Goal: Task Accomplishment & Management: Manage account settings

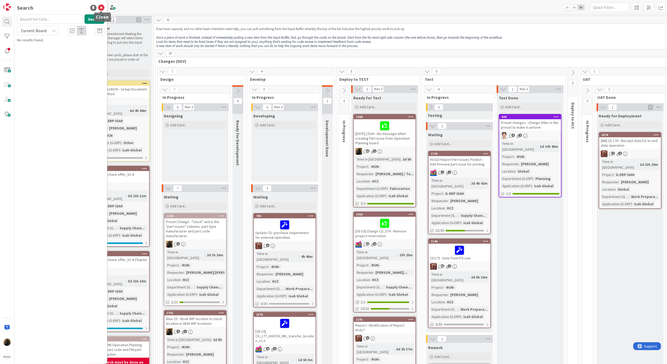
click at [103, 7] on icon at bounding box center [101, 8] width 6 height 6
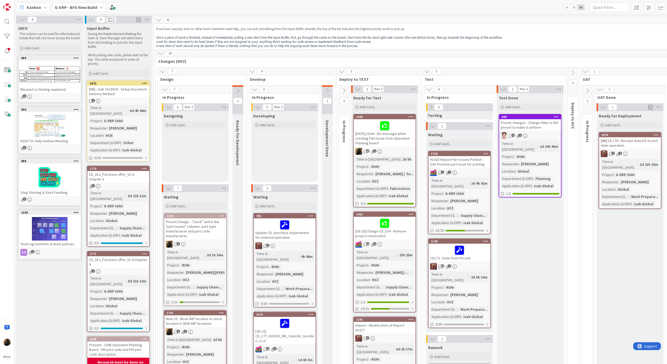
click at [197, 157] on div "Designing Add Card..." at bounding box center [195, 146] width 67 height 71
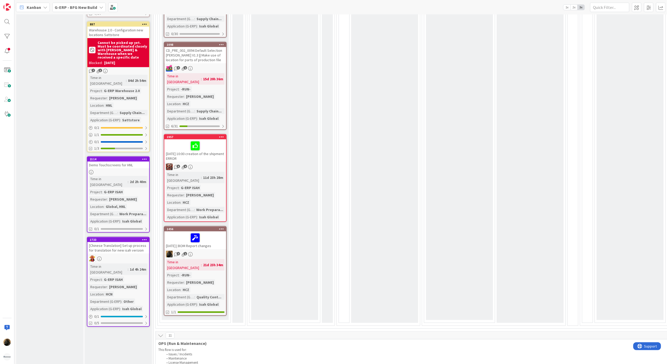
scroll to position [558, 0]
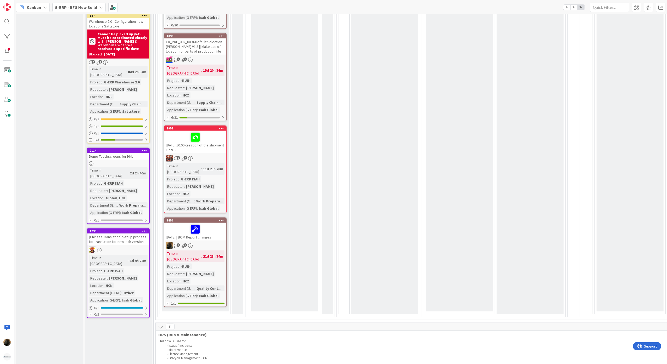
click at [207, 242] on div "7 1" at bounding box center [195, 245] width 62 height 7
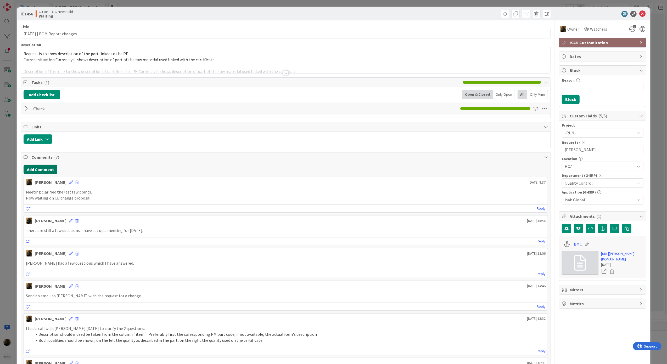
click at [38, 170] on button "Add Comment" at bounding box center [41, 169] width 34 height 9
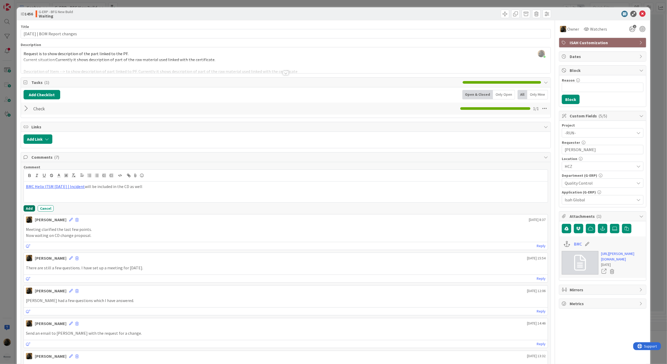
click at [25, 211] on button "Add" at bounding box center [30, 209] width 12 height 6
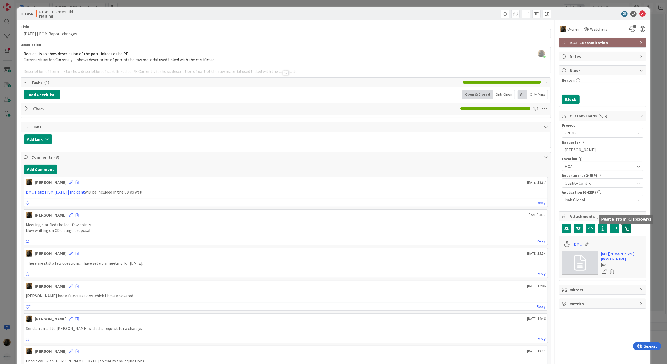
click at [625, 231] on icon "button" at bounding box center [627, 229] width 4 height 4
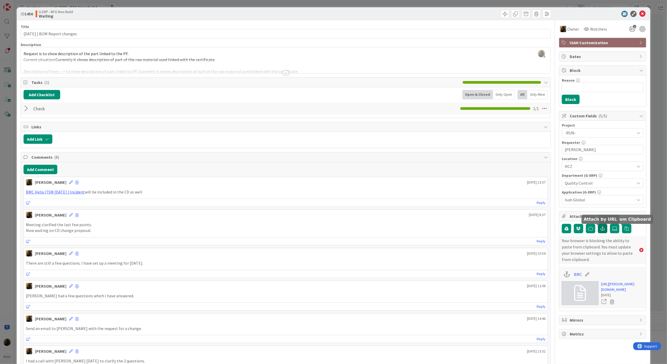
click at [601, 229] on icon "button" at bounding box center [603, 229] width 5 height 4
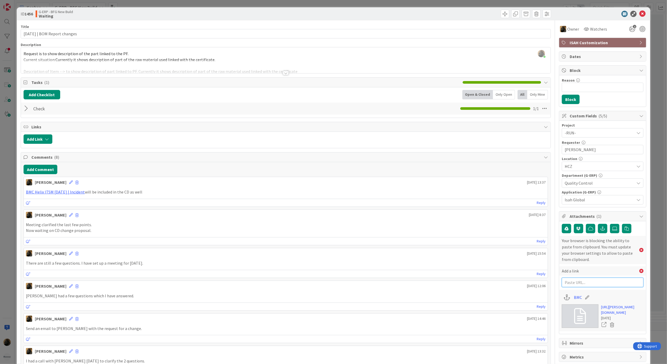
click at [591, 287] on input "text" at bounding box center [603, 282] width 82 height 9
paste input "https://huisman-smartit.onbmc.com/smartit/app/#/incident/AGGE78O8I4A50ATDFI31TD…"
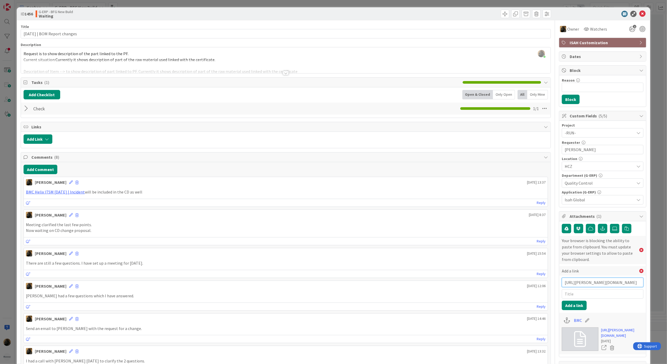
scroll to position [0, 94]
type input "https://huisman-smartit.onbmc.com/smartit/app/#/incident/AGGE78O8I4A50ATDFI31TD…"
click at [599, 295] on input "text" at bounding box center [603, 294] width 82 height 9
type input "BMC 2"
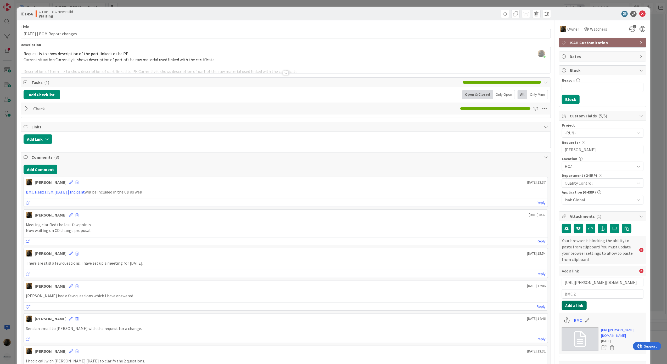
click at [567, 309] on button "Add a link" at bounding box center [574, 305] width 25 height 9
click at [284, 73] on div at bounding box center [286, 73] width 6 height 4
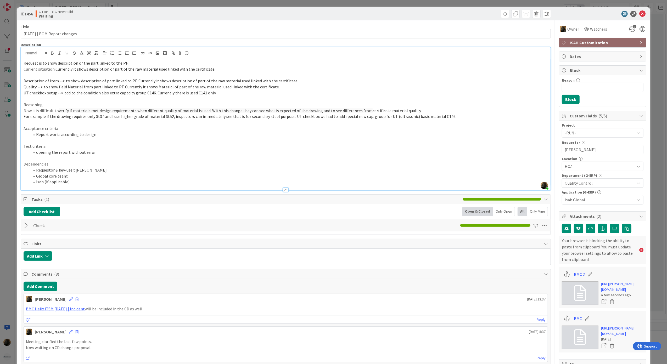
click at [219, 94] on p "UT checkbox setup --> add to the condition also extra capacity group C146. Curr…" at bounding box center [286, 93] width 525 height 6
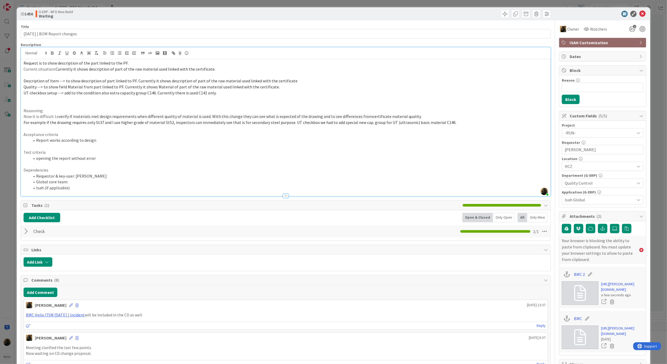
paste div
click at [215, 79] on p "Description of Item --> to show description of part linked to PF. Currently it …" at bounding box center [286, 81] width 525 height 6
click at [640, 15] on icon at bounding box center [643, 14] width 6 height 6
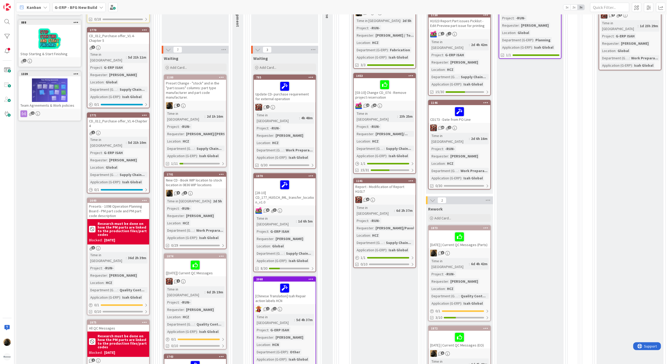
scroll to position [35, 0]
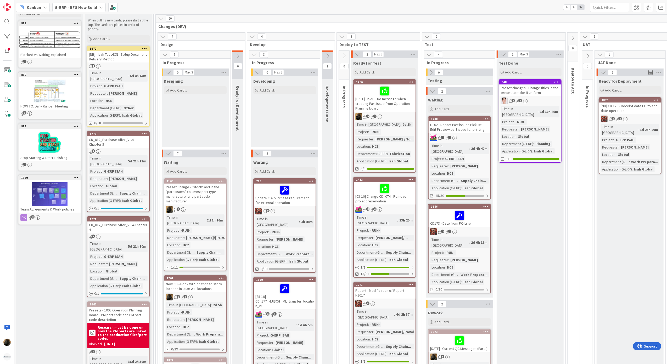
click at [70, 5] on b "G-ERP - BFG New Build" at bounding box center [76, 7] width 42 height 5
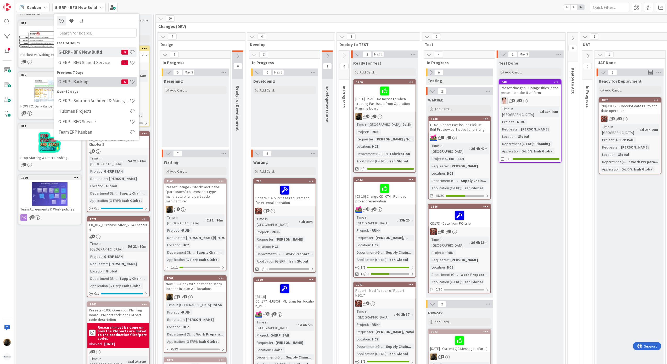
click at [88, 86] on div "G-ERP - Backlog 6" at bounding box center [97, 82] width 80 height 10
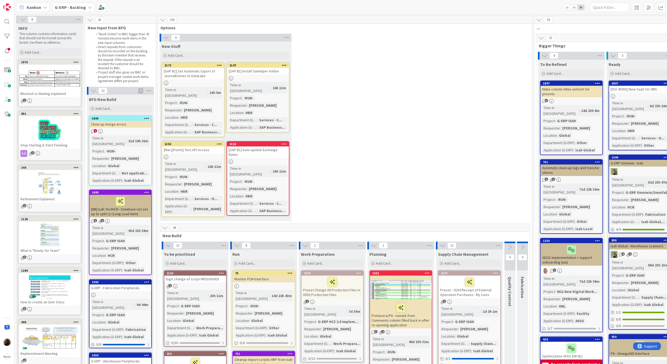
click at [38, 4] on span "Kanban" at bounding box center [34, 7] width 14 height 6
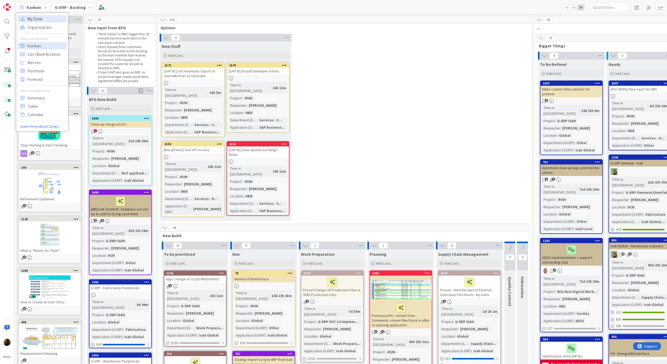
click at [37, 17] on span "My Zone" at bounding box center [46, 19] width 38 height 8
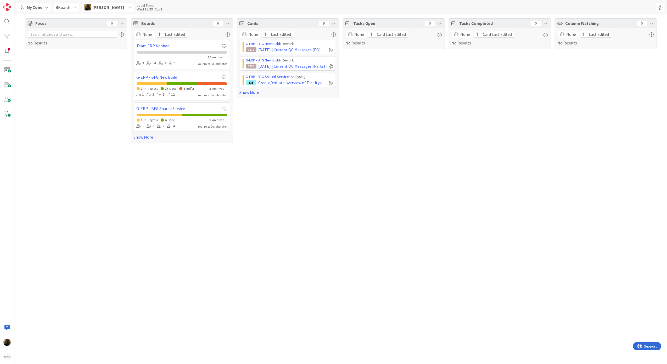
click at [330, 173] on div "Focus 0 No Results Boards 6 None Last Edited Team ERP Kanban 26 Archived 3 14 2…" at bounding box center [340, 189] width 653 height 350
click at [252, 90] on link "Show More" at bounding box center [288, 92] width 96 height 6
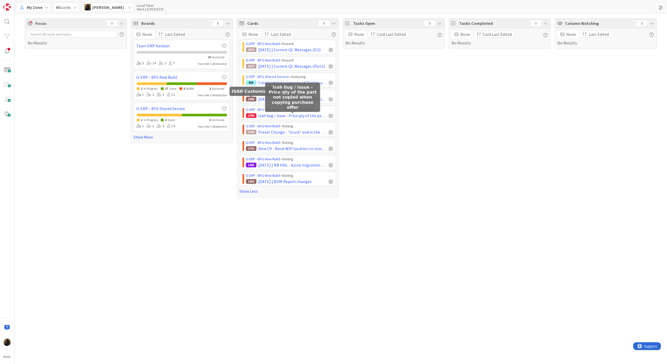
click at [382, 142] on div "Tasks Open 0 None Card Last Edited No Results" at bounding box center [394, 107] width 102 height 179
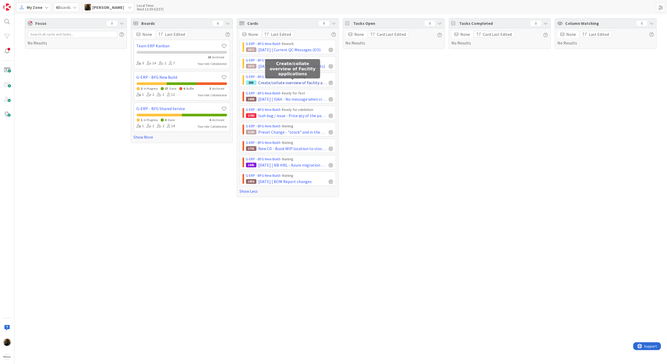
click at [309, 85] on span "Create/collate overview of Facility applications" at bounding box center [293, 83] width 68 height 6
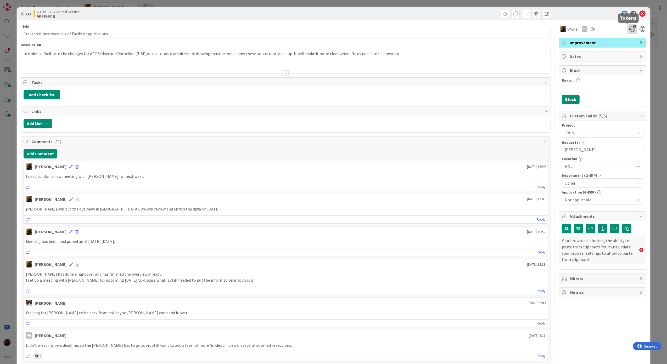
click at [632, 29] on icon "1" at bounding box center [632, 28] width 9 height 9
click at [641, 10] on div "ID 333 G-ERP - BFG Shared Service Analysing" at bounding box center [334, 13] width 634 height 13
click at [640, 13] on icon at bounding box center [643, 14] width 6 height 6
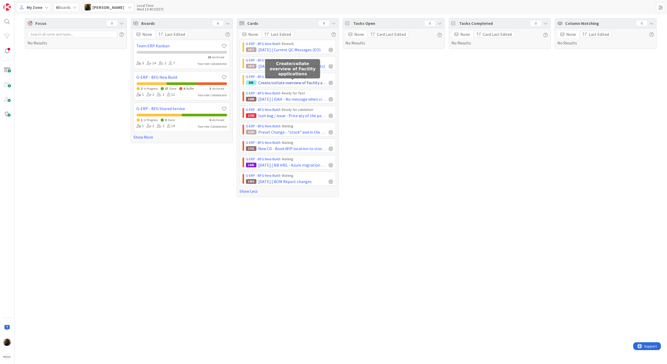
click at [293, 85] on span "Create/collate overview of Facility applications" at bounding box center [293, 83] width 68 height 6
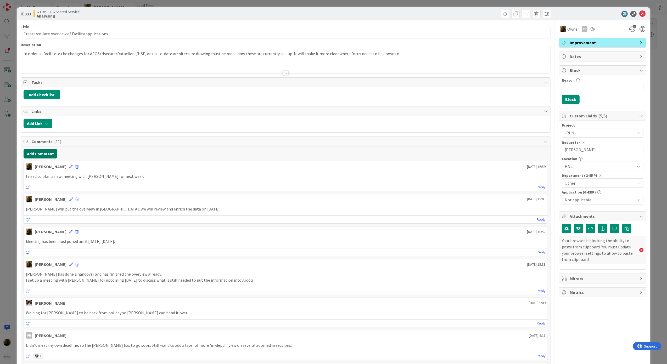
click at [42, 159] on button "Add Comment" at bounding box center [41, 153] width 34 height 9
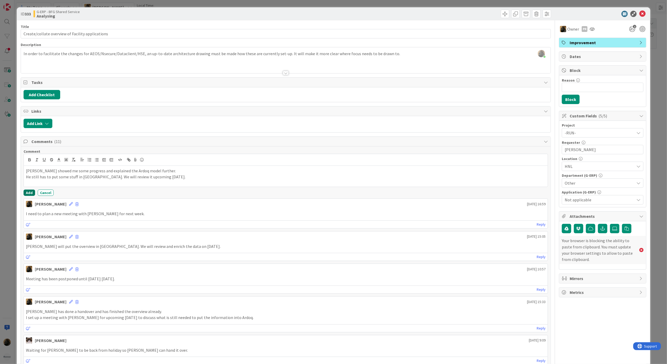
click at [29, 191] on button "Add" at bounding box center [30, 193] width 12 height 6
click at [6, 210] on div "ID 333 G-ERP - BFG Shared Service Analysing Title 48 / 128 Create/collate overv…" at bounding box center [333, 182] width 667 height 364
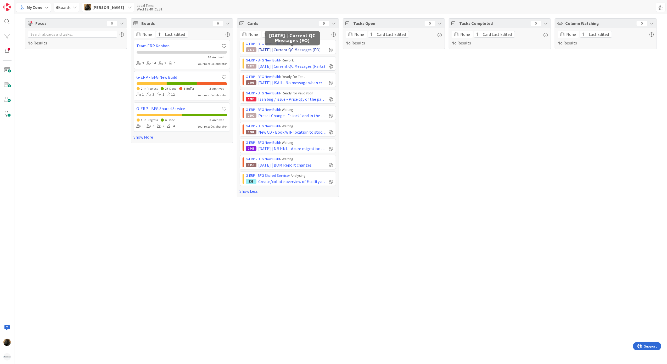
click at [308, 52] on span "2025-10-01 | Current QC Messages (EO)" at bounding box center [290, 50] width 62 height 6
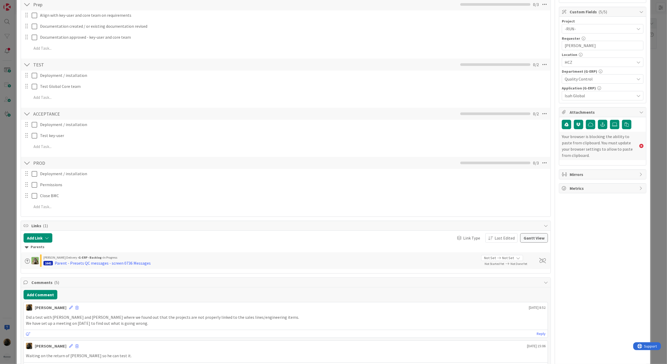
scroll to position [174, 0]
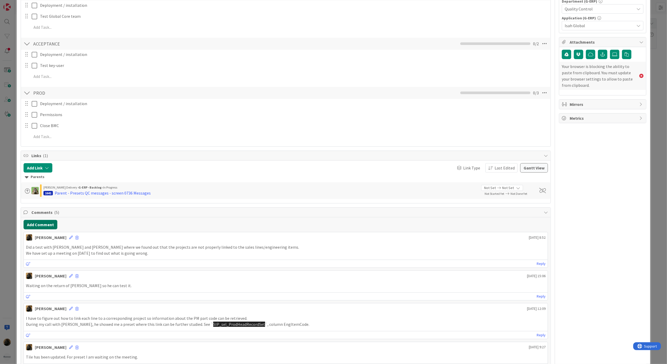
click at [46, 226] on button "Add Comment" at bounding box center [41, 224] width 34 height 9
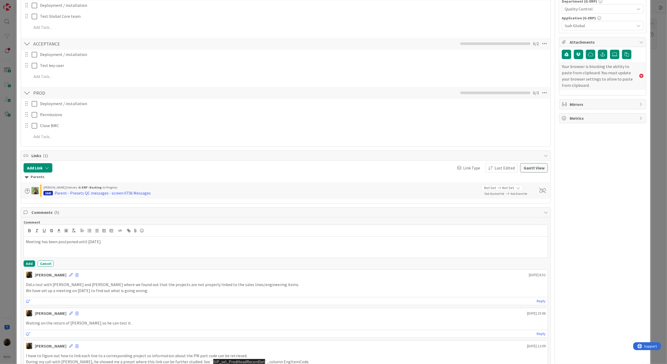
copy p "Meeting has been postponed until [DATE]."
click at [27, 265] on button "Add" at bounding box center [30, 264] width 12 height 6
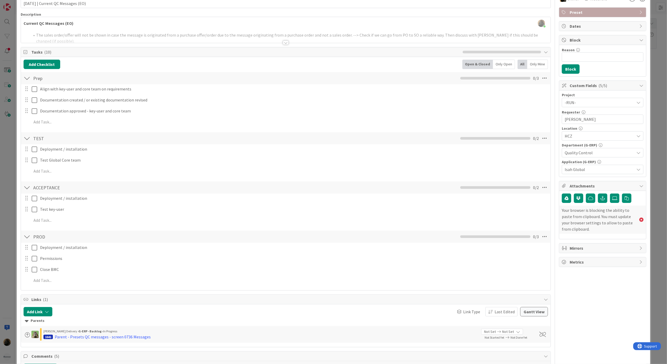
scroll to position [0, 0]
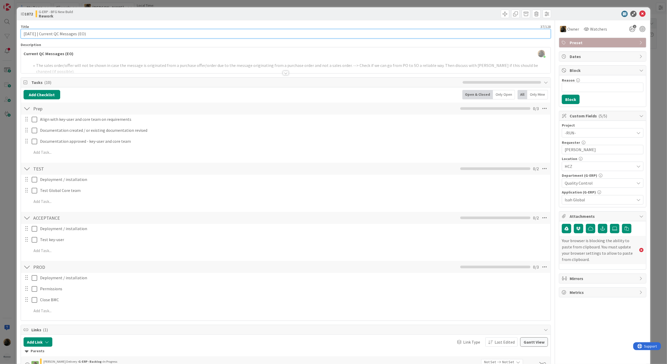
click at [40, 32] on input "2025-10-01 | Current QC Messages (EO)" at bounding box center [286, 33] width 531 height 9
type input "[DATE] | Current QC Messages (EO)"
click at [640, 14] on icon at bounding box center [643, 14] width 6 height 6
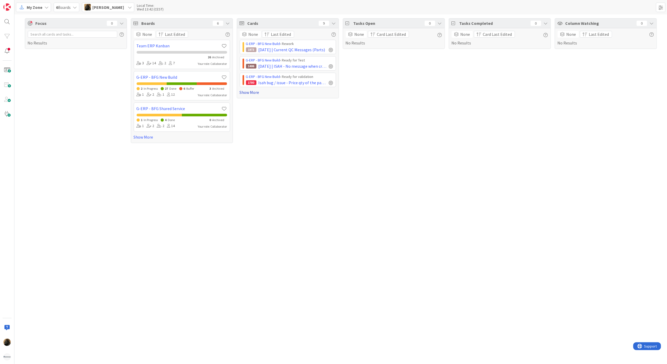
click at [253, 90] on link "Show More" at bounding box center [288, 92] width 96 height 6
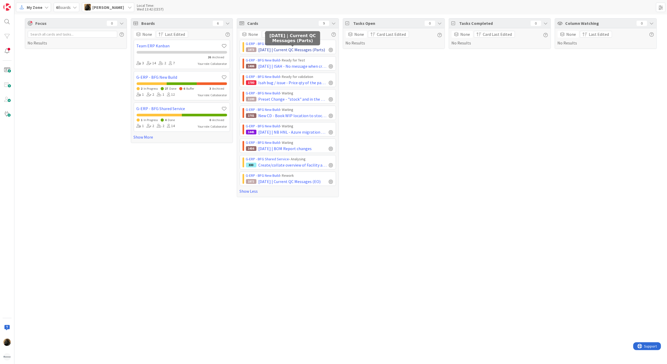
click at [317, 47] on span "[DATE] | Current QC Messages (Parts)" at bounding box center [292, 50] width 67 height 6
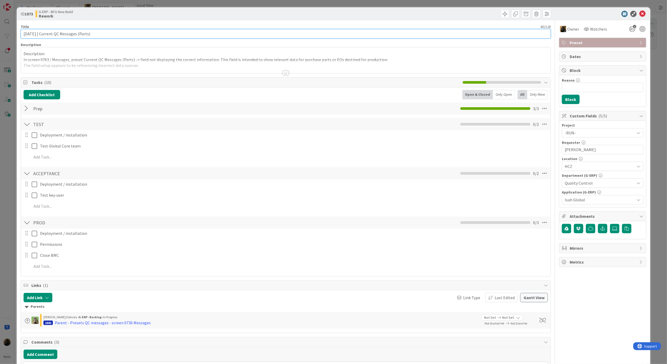
click at [42, 33] on input "[DATE] | Current QC Messages (Parts)" at bounding box center [286, 33] width 531 height 9
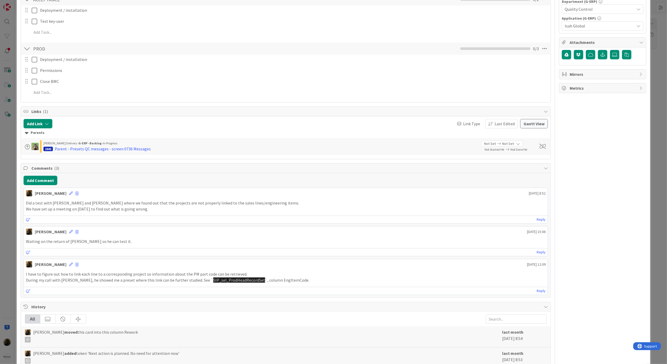
scroll to position [174, 0]
type input "[DATE] | Current QC Messages (Parts)"
click at [48, 179] on button "Add Comment" at bounding box center [41, 180] width 34 height 9
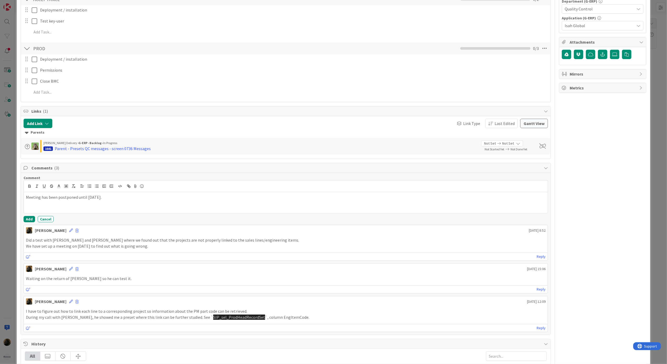
click at [27, 224] on div "Comment Meeting has been postponed until [DATE]. Add Cancel [PERSON_NAME] [DATE…" at bounding box center [286, 254] width 530 height 162
click at [28, 219] on button "Add" at bounding box center [30, 219] width 12 height 6
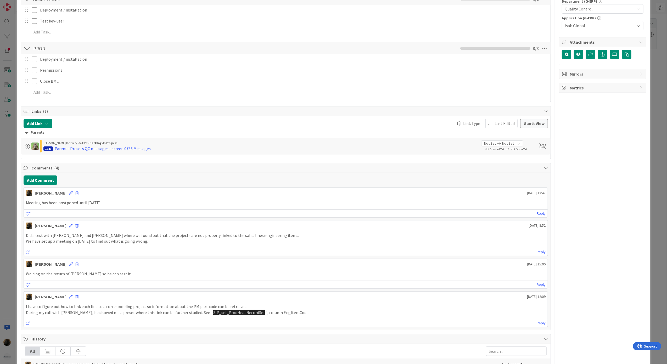
click at [8, 218] on div "ID 1873 G-ERP - BFG New Build Rework Title 40 / 128 [DATE] | Current QC Message…" at bounding box center [333, 182] width 667 height 364
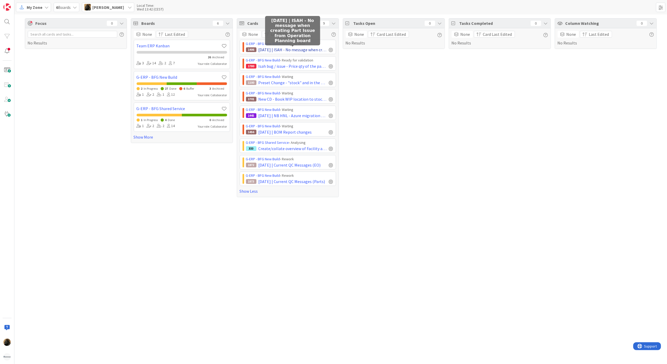
click at [287, 50] on span "[DATE] | ISAH - No message when creating Part Issue from Operation Planning boa…" at bounding box center [293, 50] width 68 height 6
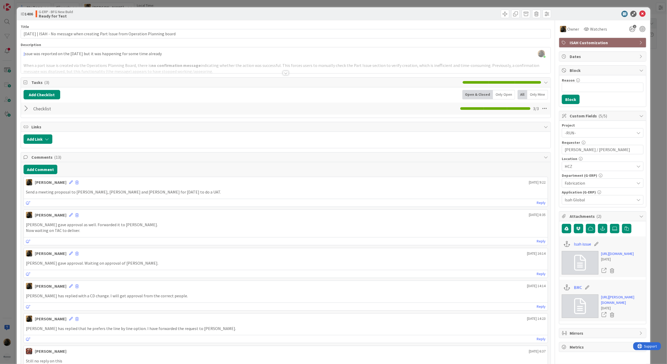
click at [637, 10] on div "ID 1406 G-ERP - BFG New Build Ready for Test" at bounding box center [334, 13] width 634 height 13
click at [640, 13] on icon at bounding box center [643, 14] width 6 height 6
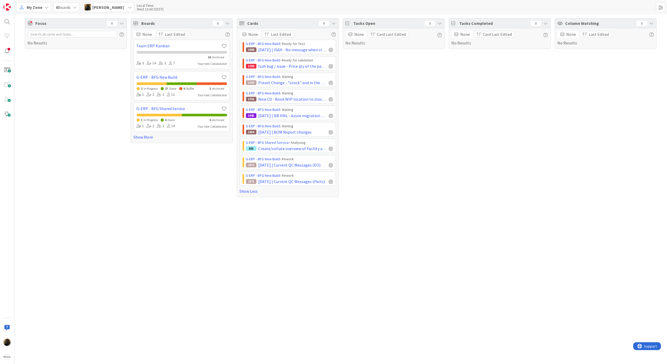
click at [377, 242] on div "Focus 0 No Results Boards 6 None Last Edited Team ERP Kanban 26 Archived 3 14 2…" at bounding box center [340, 189] width 653 height 350
click at [314, 118] on span "[DATE] | NB HNL - Azure migration check FMS DEV/TST/ACC/PRD" at bounding box center [293, 116] width 68 height 6
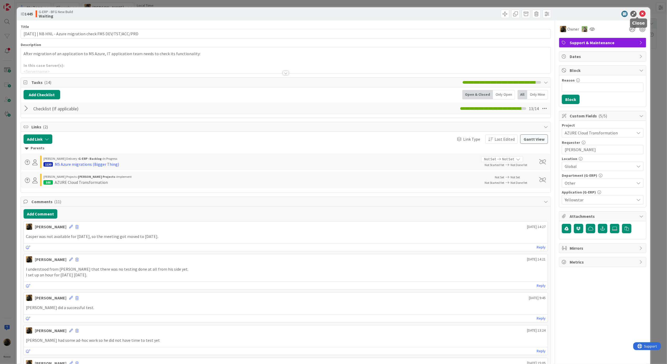
click at [640, 14] on icon at bounding box center [643, 14] width 6 height 6
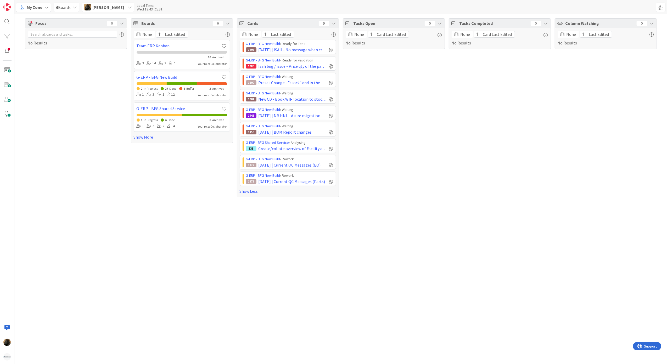
click at [376, 181] on div "Tasks Open 0 None Card Last Edited No Results" at bounding box center [394, 107] width 102 height 179
click at [320, 102] on span "New CD - Book WIP location to stock location in 0836 WIP locations" at bounding box center [293, 99] width 68 height 6
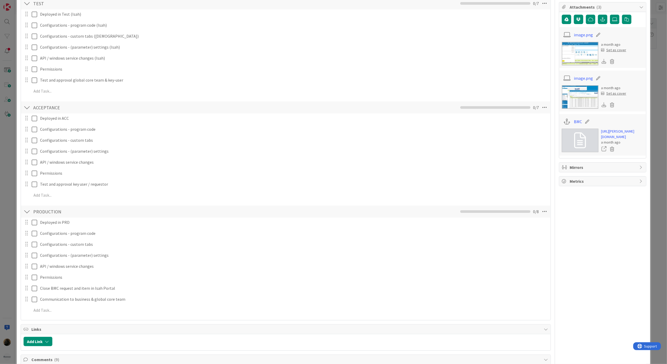
scroll to position [454, 0]
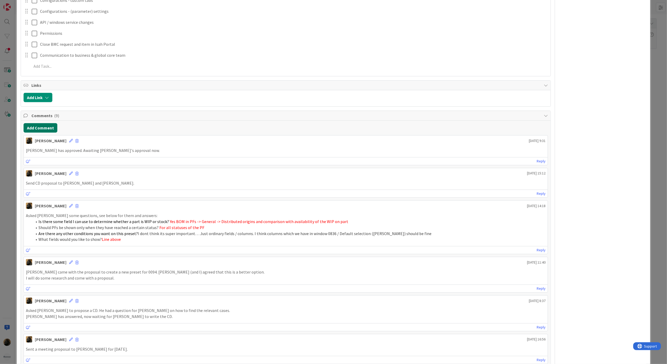
click at [34, 133] on button "Add Comment" at bounding box center [41, 127] width 34 height 9
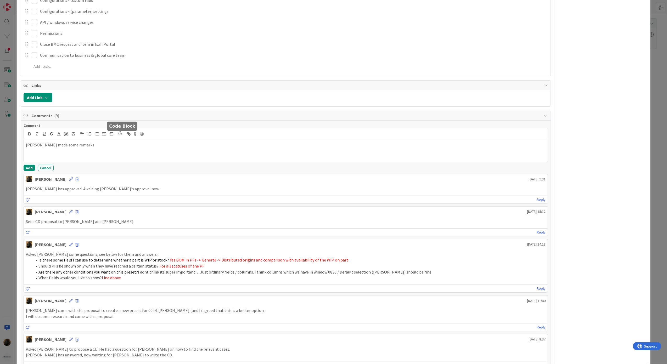
click at [119, 132] on button "button" at bounding box center [119, 134] width 7 height 6
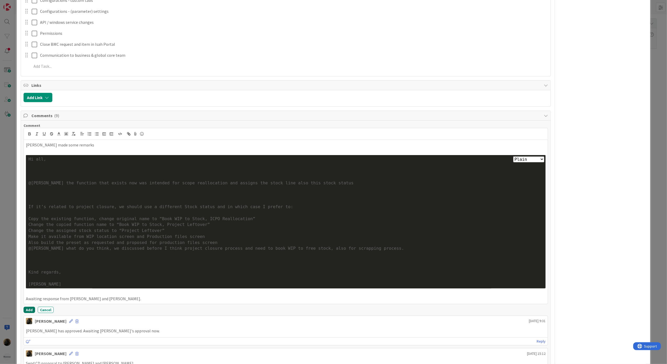
drag, startPoint x: 30, startPoint y: 313, endPoint x: 33, endPoint y: 312, distance: 3.3
click at [30, 313] on button "Add" at bounding box center [30, 310] width 12 height 6
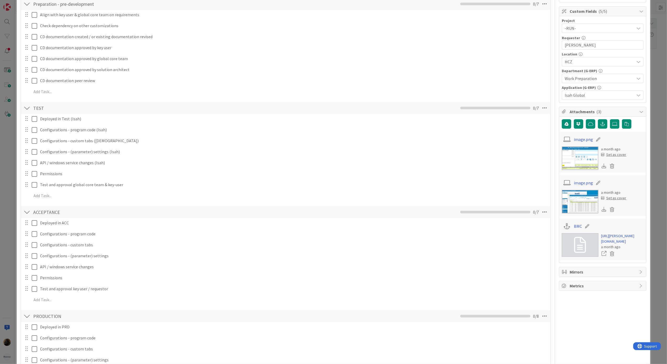
scroll to position [0, 0]
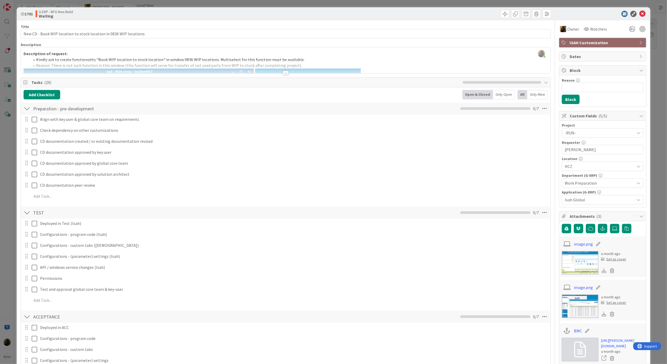
click at [28, 113] on div at bounding box center [27, 108] width 7 height 9
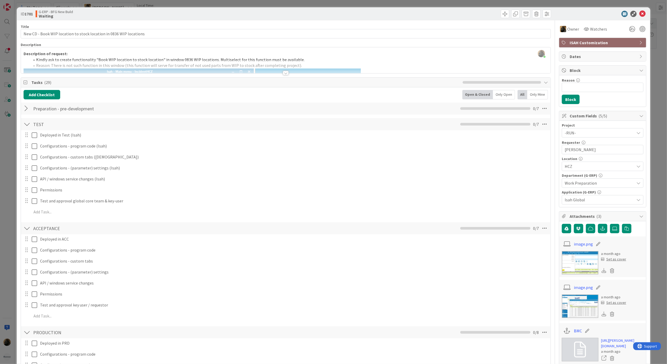
click at [29, 122] on div at bounding box center [27, 124] width 7 height 9
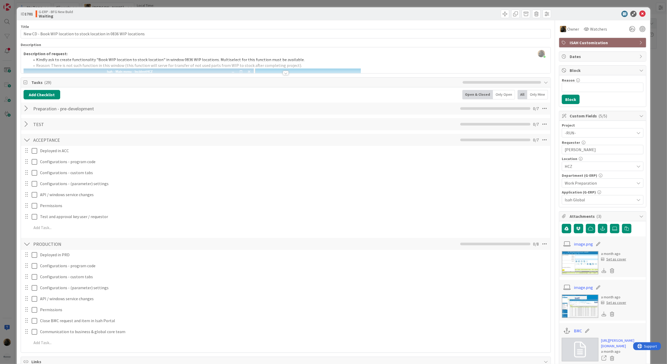
click at [27, 141] on div at bounding box center [27, 139] width 7 height 9
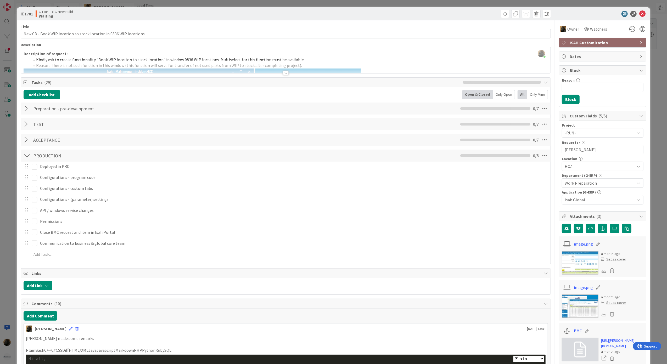
click at [28, 157] on div at bounding box center [27, 155] width 7 height 9
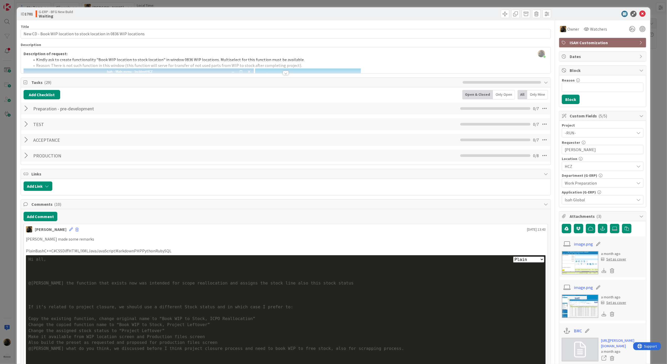
click at [283, 72] on div at bounding box center [286, 73] width 6 height 4
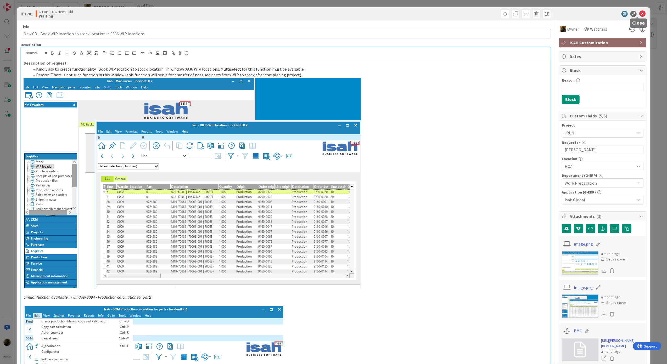
click at [640, 13] on icon at bounding box center [643, 14] width 6 height 6
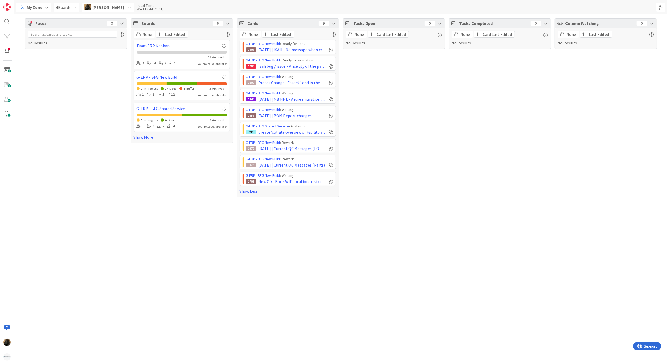
click at [33, 9] on span "My Zone" at bounding box center [35, 7] width 16 height 6
click at [30, 48] on span "Kanban" at bounding box center [46, 46] width 38 height 8
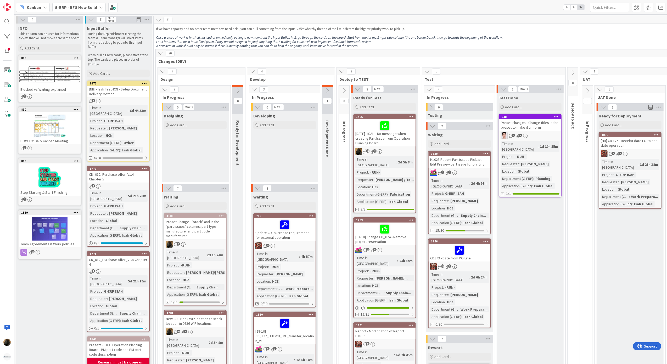
click at [129, 171] on div "CD_012_Purchase offer_V1.4- Chapter 5" at bounding box center [118, 177] width 62 height 12
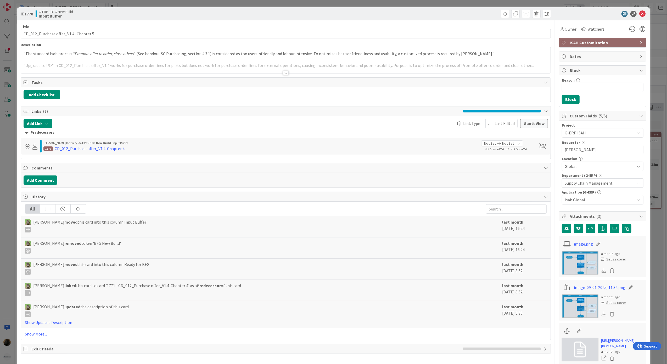
click at [17, 219] on div "ID 1770 G-ERP - BFG New Build Input Buffer Title 37 / 128 CD_012_Purchase offer…" at bounding box center [334, 203] width 634 height 392
click at [7, 229] on div "ID 1770 G-ERP - BFG New Build Input Buffer Title 37 / 128 CD_012_Purchase offer…" at bounding box center [333, 182] width 667 height 364
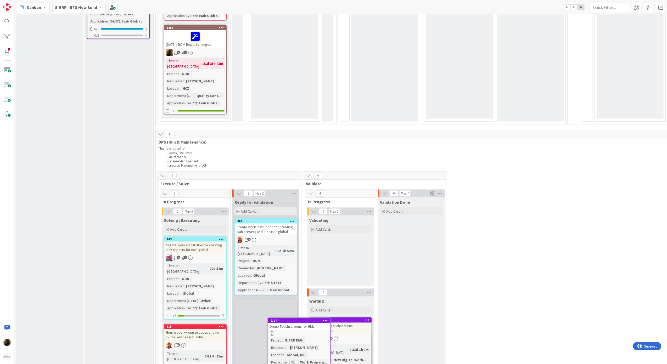
scroll to position [780, 0]
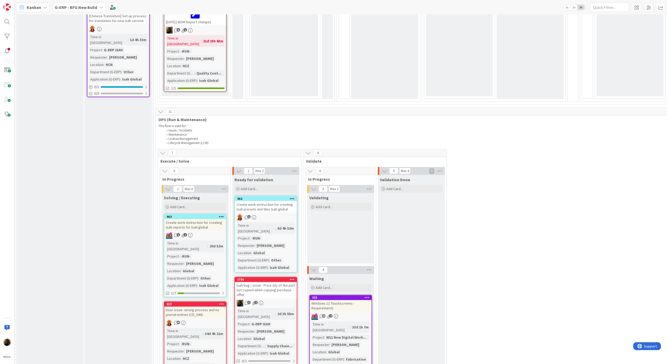
drag, startPoint x: 113, startPoint y: 113, endPoint x: 267, endPoint y: 262, distance: 214.4
click at [269, 282] on div "Isah bug / issue - Price qty of the part not copied when copying purchase offer" at bounding box center [266, 290] width 62 height 16
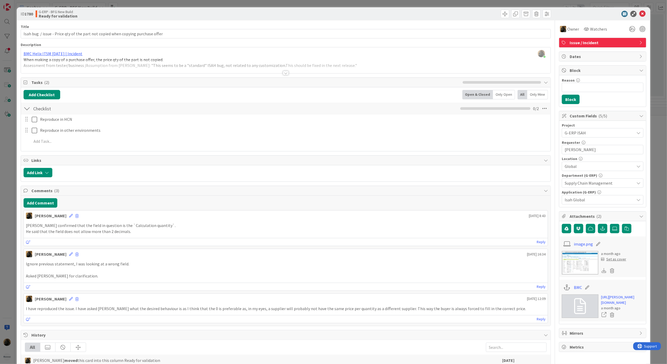
click at [644, 12] on div "ID 1780 G-ERP - BFG New Build Ready for validation" at bounding box center [334, 13] width 634 height 13
click at [640, 14] on icon at bounding box center [643, 14] width 6 height 6
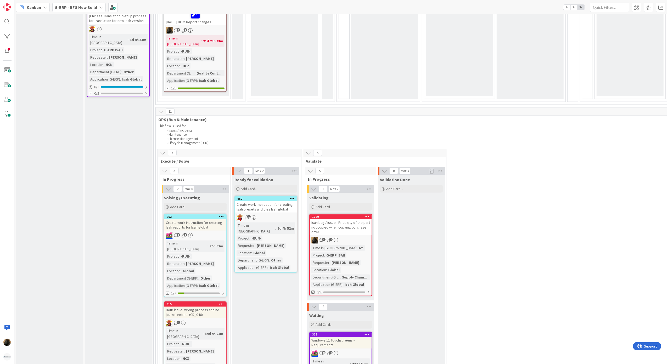
click at [358, 219] on div "Isah bug / issue - Price qty of the part not copied when copying purchase offer" at bounding box center [341, 227] width 62 height 16
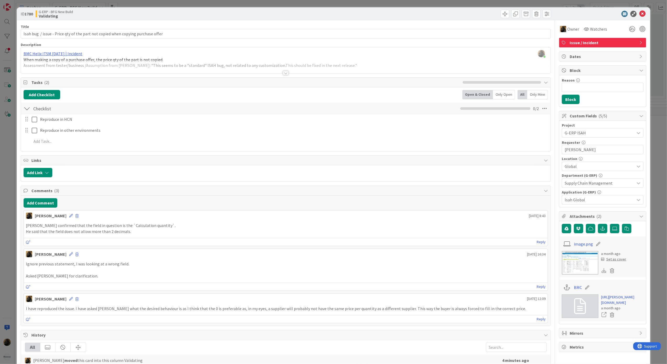
click at [569, 263] on img at bounding box center [580, 263] width 37 height 24
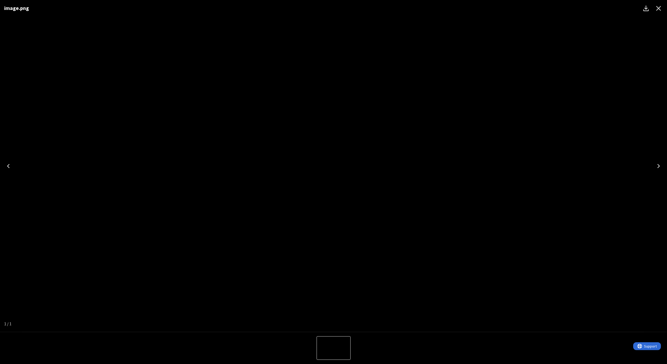
click at [659, 11] on icon "Close" at bounding box center [659, 8] width 8 height 8
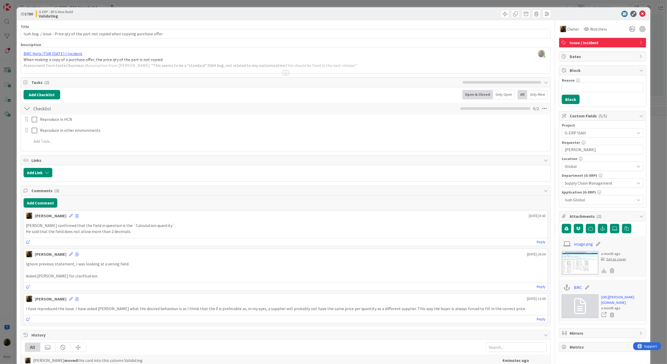
click at [199, 167] on div "Add Link" at bounding box center [286, 173] width 530 height 16
click at [283, 74] on div at bounding box center [286, 73] width 6 height 4
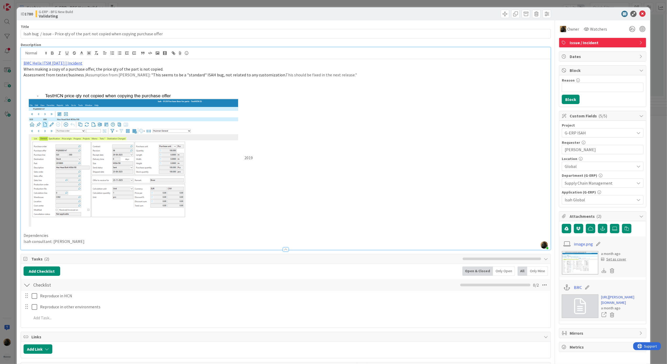
click at [279, 86] on p at bounding box center [286, 87] width 525 height 6
click at [35, 297] on icon at bounding box center [34, 296] width 5 height 6
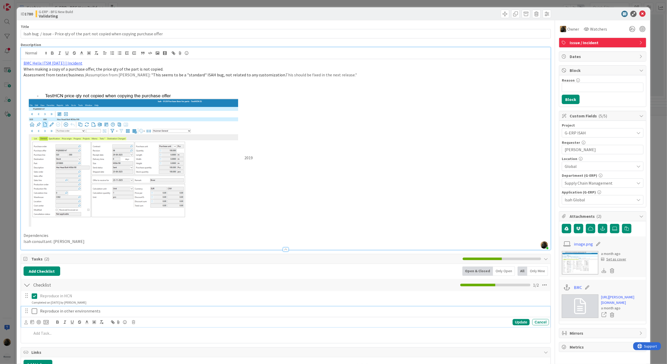
click at [35, 308] on button at bounding box center [35, 311] width 6 height 8
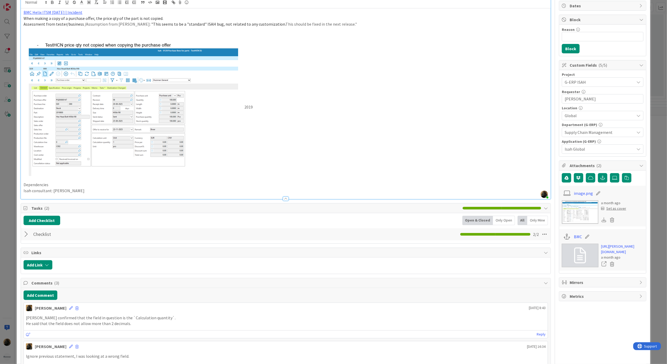
scroll to position [105, 0]
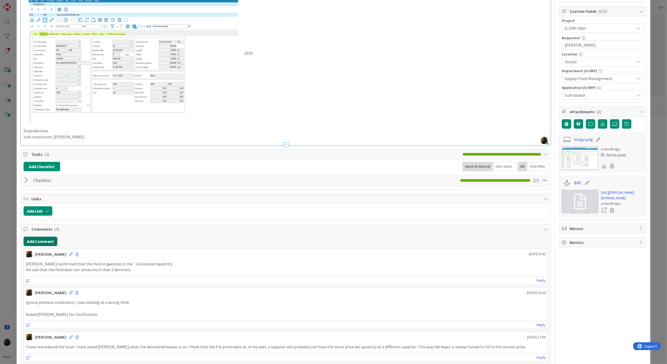
click at [30, 244] on button "Add Comment" at bounding box center [41, 241] width 34 height 9
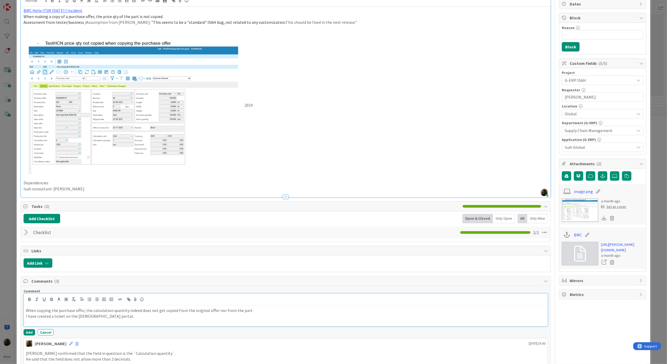
scroll to position [0, 0]
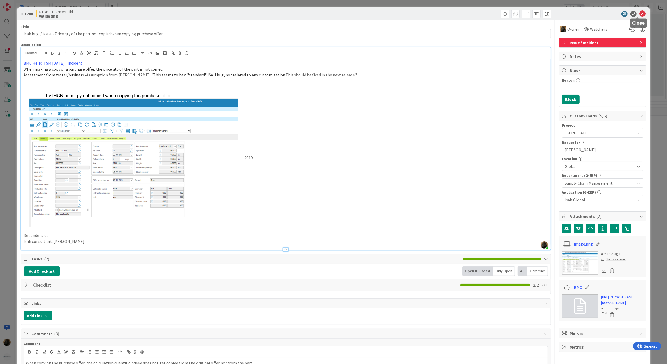
click at [640, 13] on icon at bounding box center [643, 14] width 6 height 6
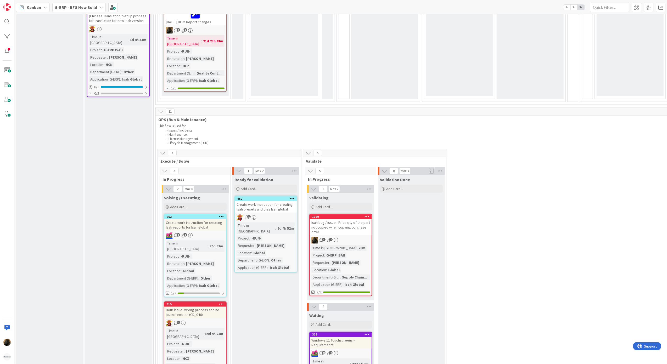
click at [77, 147] on div "INFO This column can be used for informational tickets that will not move acros…" at bounding box center [49, 17] width 67 height 1546
click at [73, 10] on span "G-ERP - BFG New Build" at bounding box center [76, 7] width 42 height 6
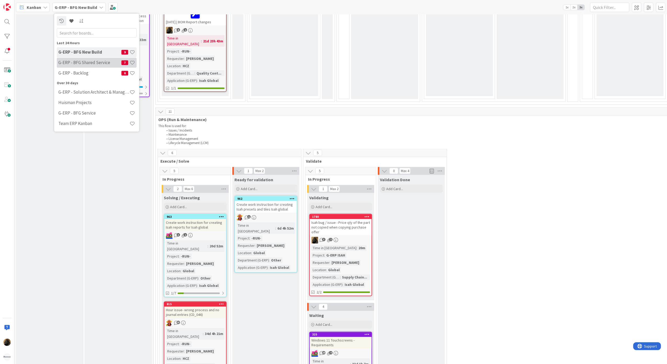
click at [82, 63] on h4 "G-ERP - BFG Shared Service" at bounding box center [89, 62] width 63 height 5
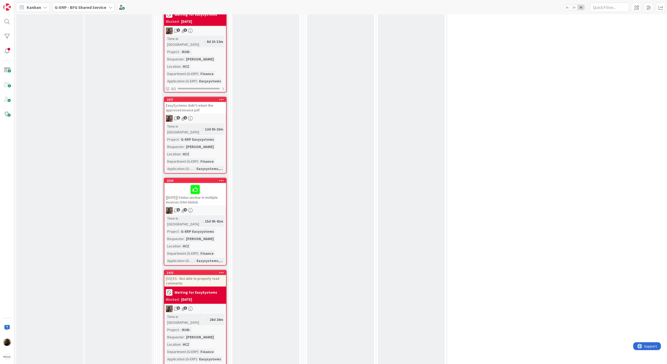
scroll to position [2548, 0]
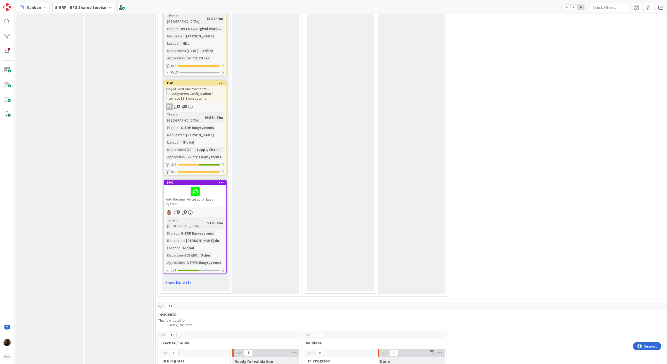
scroll to position [1658, 0]
click at [181, 278] on link "Show More (1)" at bounding box center [195, 282] width 63 height 8
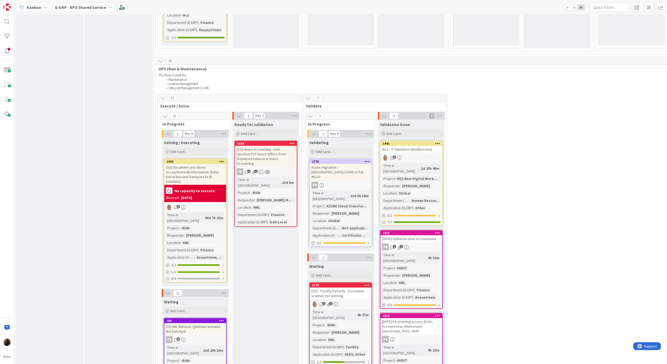
scroll to position [576, 0]
click at [74, 7] on b "G-ERP - BFG Shared Service" at bounding box center [81, 7] width 52 height 5
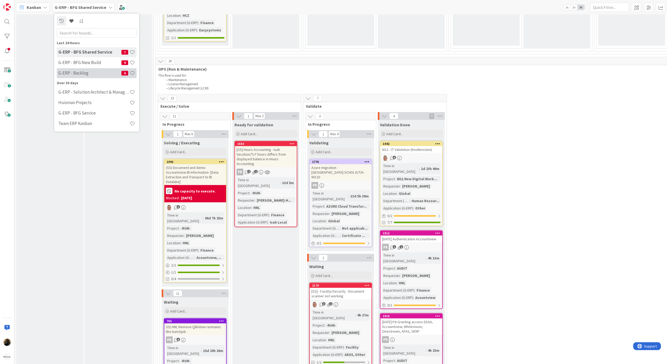
click at [91, 76] on div "G-ERP - Backlog 6" at bounding box center [97, 73] width 80 height 10
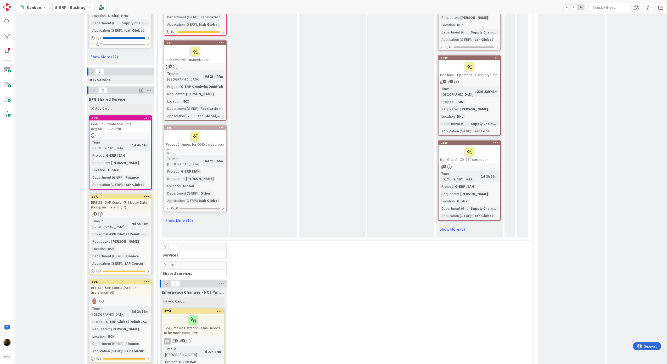
scroll to position [838, 0]
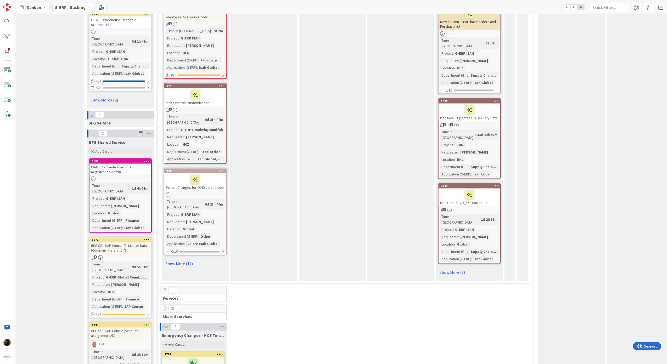
click at [92, 112] on icon at bounding box center [92, 115] width 6 height 6
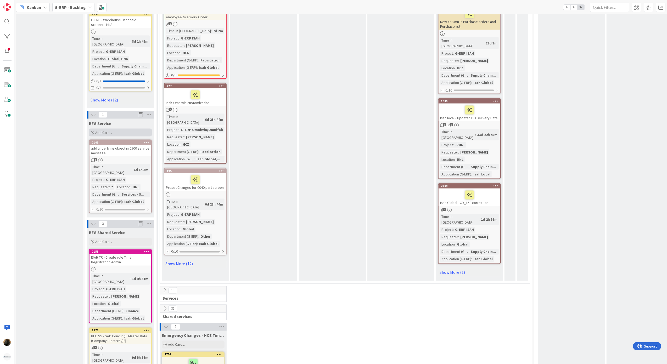
click at [105, 129] on div "Add Card..." at bounding box center [120, 133] width 63 height 8
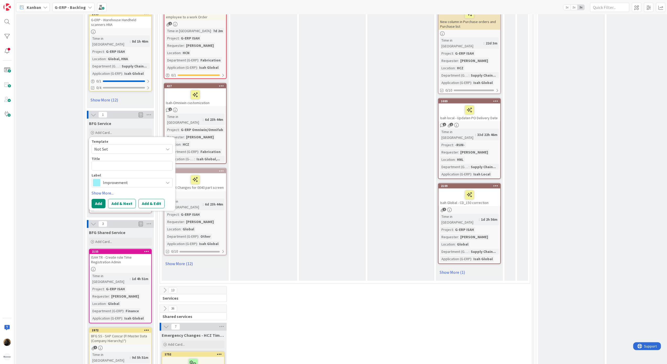
click at [124, 179] on span "Improvement" at bounding box center [132, 182] width 58 height 7
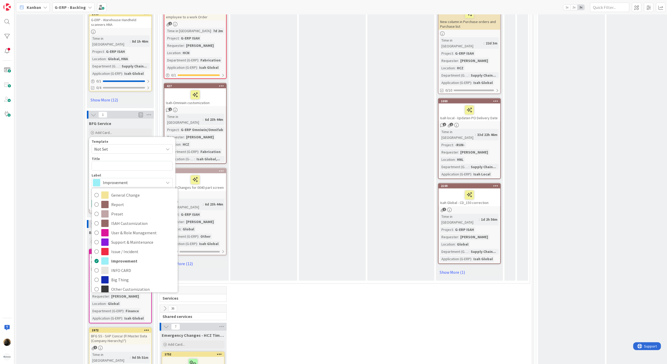
click at [134, 146] on span "Not Set" at bounding box center [126, 149] width 65 height 7
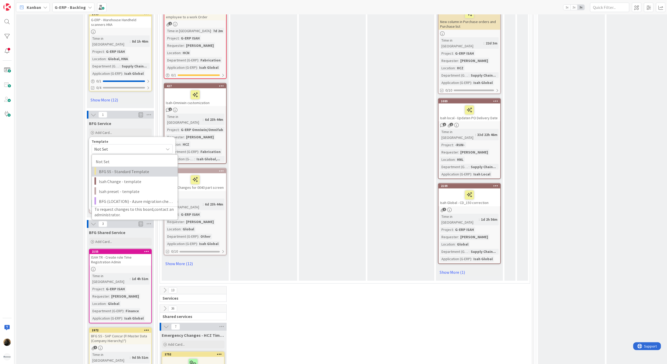
click at [154, 169] on span "BFG SS - Standard Template" at bounding box center [136, 172] width 75 height 7
type textarea "x"
type textarea "BFG SS - Standard Template"
click at [119, 179] on span "General Change" at bounding box center [132, 182] width 58 height 7
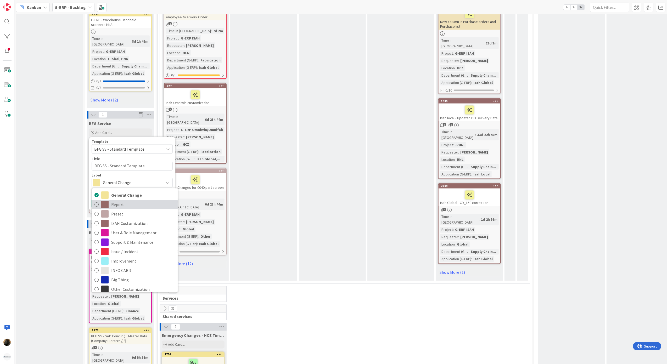
click at [149, 201] on span "Report" at bounding box center [143, 205] width 64 height 8
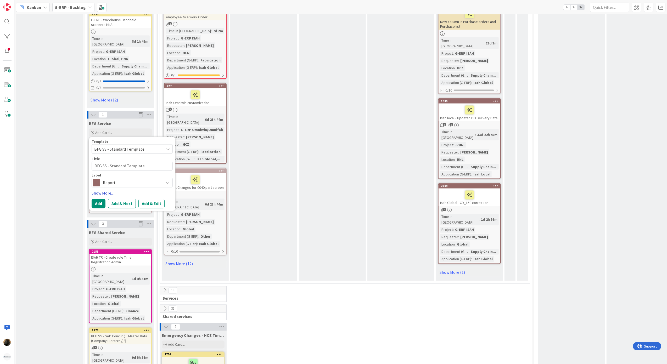
click at [106, 190] on link "Show More..." at bounding box center [132, 193] width 81 height 6
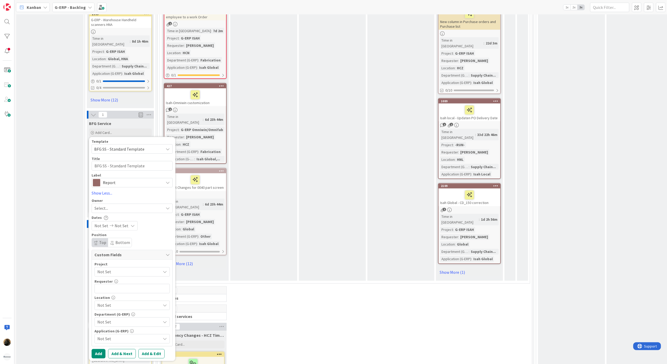
click at [119, 140] on div "Template BFG SS - Standard Template Not Set BFG SS - Standard Template Isah Cha…" at bounding box center [132, 249] width 81 height 219
click at [119, 206] on div "Select..." at bounding box center [129, 209] width 69 height 6
click at [118, 269] on span "Not Set" at bounding box center [127, 272] width 61 height 7
click at [129, 300] on span "-RUN-" at bounding box center [141, 304] width 74 height 8
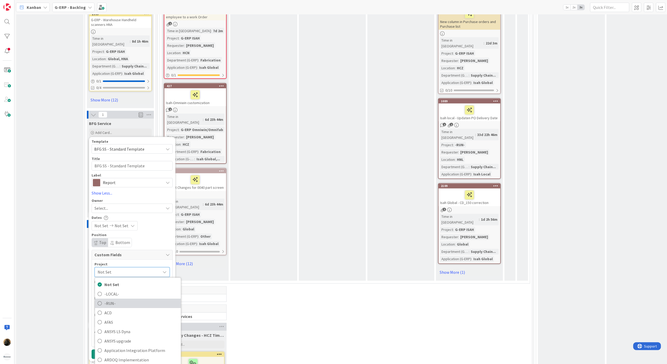
type textarea "x"
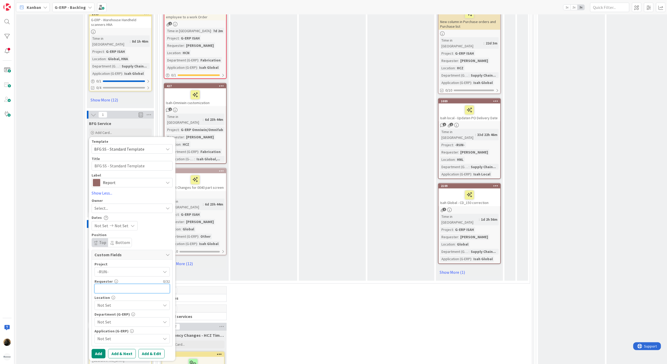
click at [125, 284] on input "text" at bounding box center [132, 288] width 75 height 9
type input "[PERSON_NAME]"
type textarea "x"
type input "[PERSON_NAME]"
click at [120, 296] on div "Location Not Set" at bounding box center [132, 303] width 75 height 14
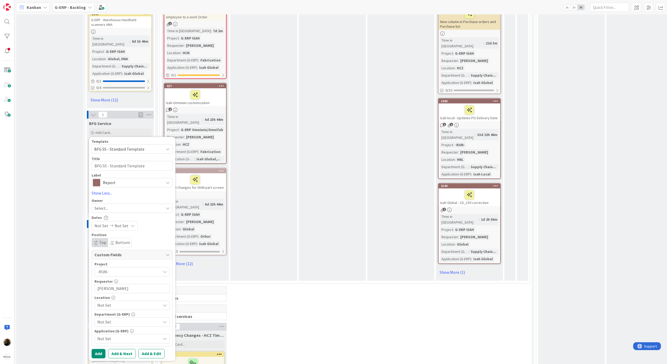
click at [122, 303] on span "Not Set" at bounding box center [128, 306] width 63 height 6
click at [153, 263] on div "Project -RUN- Not Set -LOCAL- -RUN- ACD AFAS ANSYS LS Dyna ANSYS upgrade Applic…" at bounding box center [132, 303] width 75 height 81
click at [120, 319] on span "Not Set" at bounding box center [128, 322] width 63 height 6
click at [123, 237] on span "Human Resources" at bounding box center [109, 241] width 32 height 8
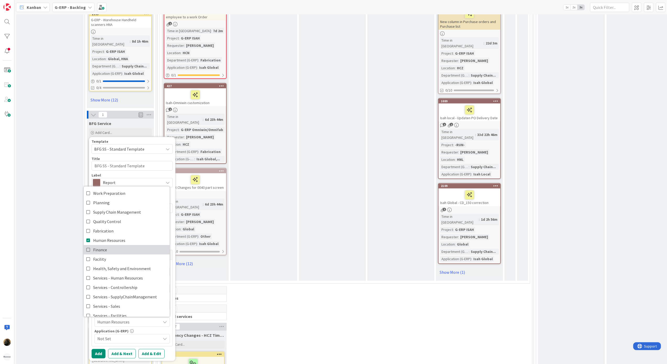
click at [120, 245] on link "Finance" at bounding box center [127, 249] width 86 height 9
click at [121, 237] on span "Human Resources" at bounding box center [109, 241] width 32 height 8
click at [146, 330] on div "Application (G-ERP)" at bounding box center [132, 332] width 75 height 4
click at [134, 336] on span "Not Set" at bounding box center [128, 339] width 63 height 6
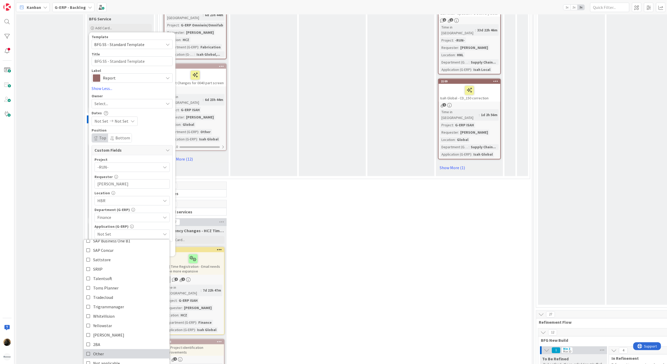
scroll to position [207, 0]
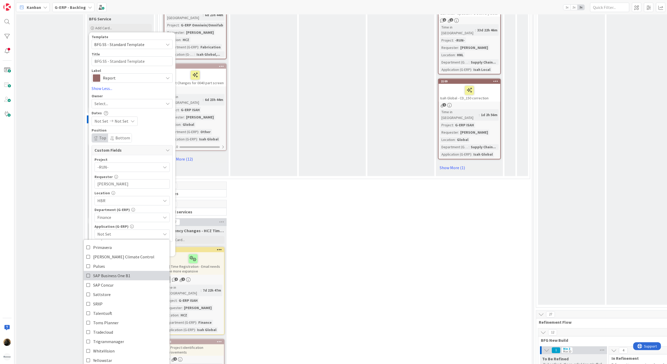
click at [120, 272] on span "SAP Business One B1" at bounding box center [111, 276] width 37 height 8
type textarea "x"
click at [154, 225] on div "Application (G-ERP)" at bounding box center [132, 227] width 75 height 4
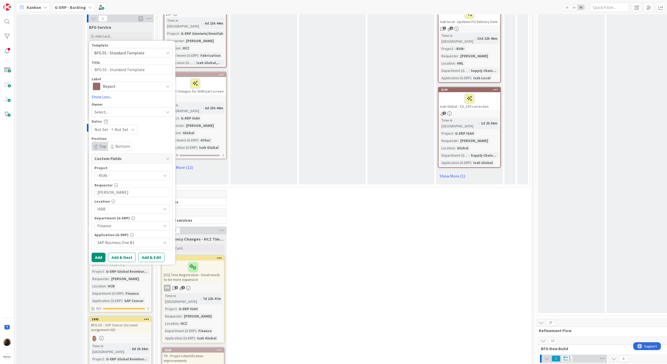
scroll to position [942, 0]
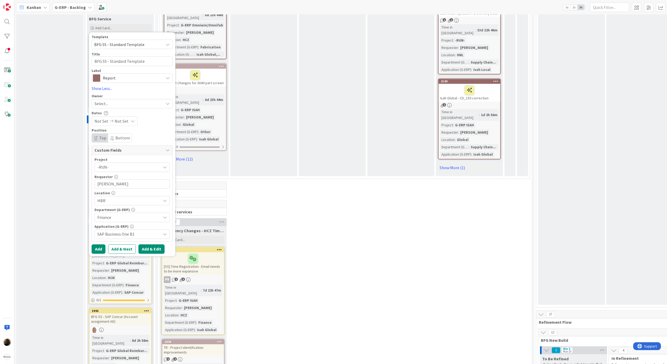
click at [156, 245] on button "Add & Edit" at bounding box center [151, 249] width 26 height 9
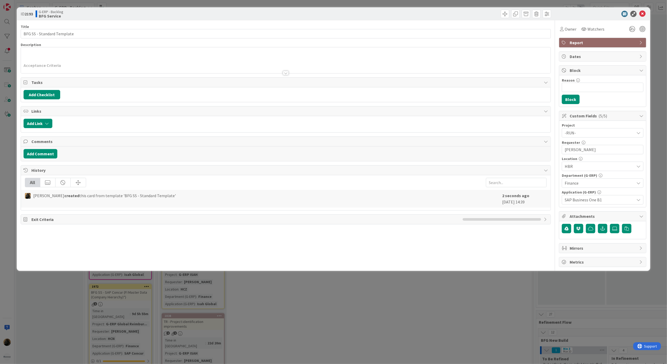
click at [285, 68] on div at bounding box center [286, 66] width 530 height 13
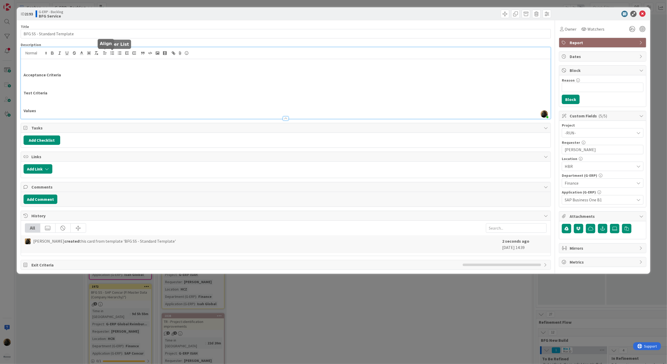
click at [96, 66] on p at bounding box center [286, 69] width 525 height 6
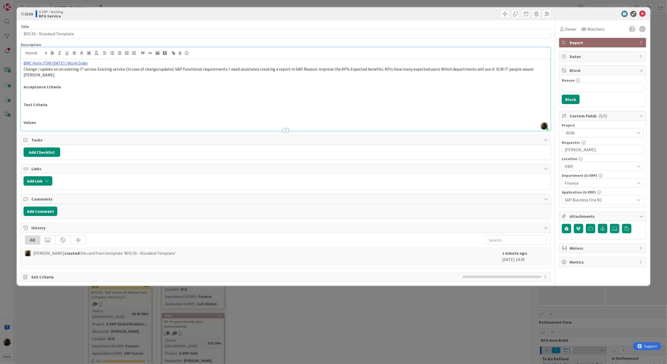
click at [178, 71] on span "Change / update on an existing IT service Existing service (in case of change/u…" at bounding box center [280, 71] width 512 height 11
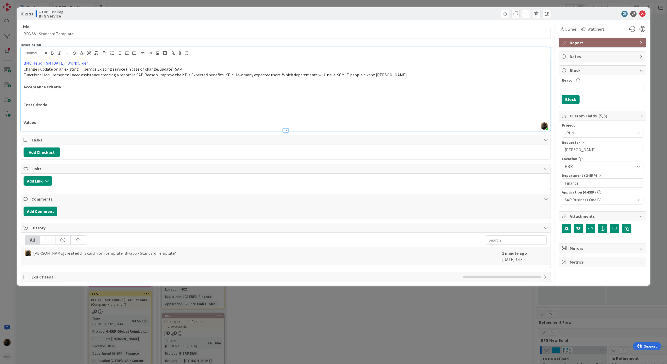
click at [141, 76] on span "Functional requirements: I need assistance creating a report in SAP. Reason: im…" at bounding box center [216, 74] width 384 height 5
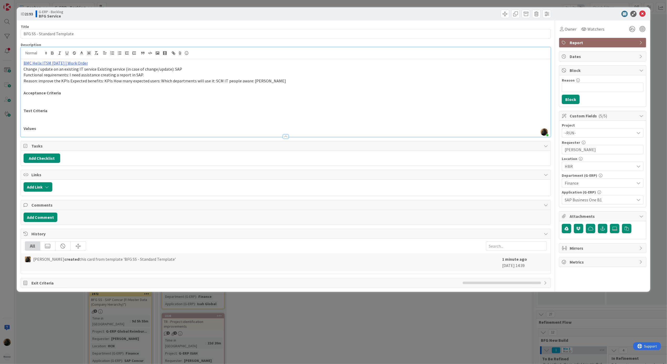
click at [69, 82] on span "Reason: improve the KPIs Expected benefits: KPIs How many expected users: Which…" at bounding box center [155, 80] width 263 height 5
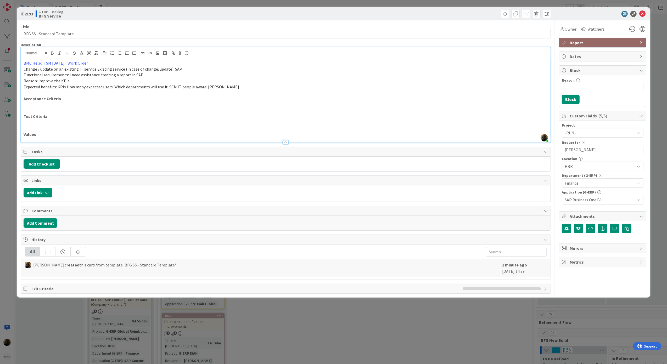
click at [66, 87] on span "Expected benefits: KPIs How many expected users: Which departments will use it:…" at bounding box center [132, 86] width 216 height 5
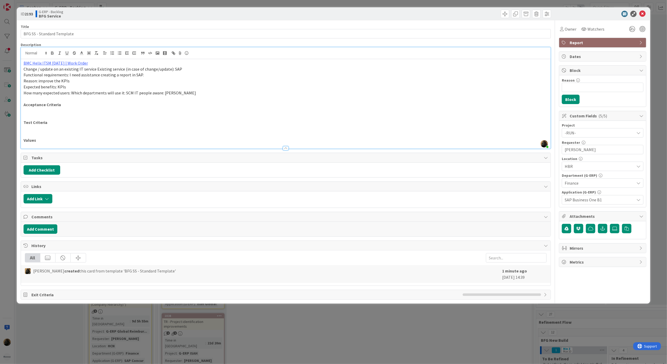
click at [72, 95] on span "How many expected users: Which departments will use it: SCM IT people aware: [P…" at bounding box center [110, 92] width 173 height 5
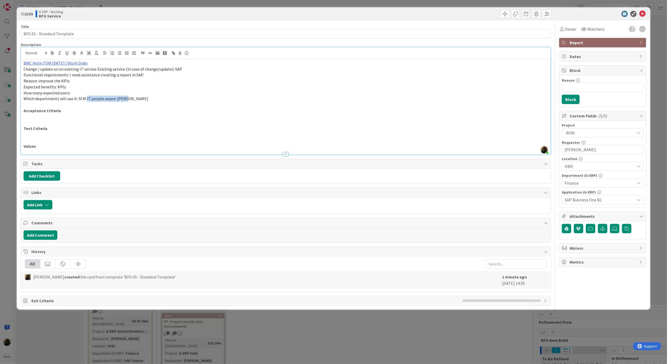
drag, startPoint x: 85, startPoint y: 100, endPoint x: 136, endPoint y: 99, distance: 50.8
click at [136, 99] on p "Which departments will use it: SCM IT people aware: [PERSON_NAME]" at bounding box center [286, 99] width 525 height 6
drag, startPoint x: 90, startPoint y: 101, endPoint x: 59, endPoint y: 101, distance: 30.9
click at [59, 101] on p "Which departments will use it: SCM" at bounding box center [286, 99] width 525 height 6
drag, startPoint x: 85, startPoint y: 94, endPoint x: 16, endPoint y: 93, distance: 68.6
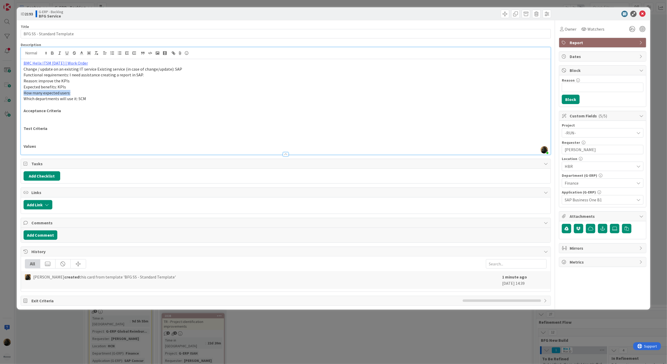
click at [17, 93] on div "ID 2193 G-ERP - Backlog BFG Service Title 26 / 128 BFG SS - Standard Template D…" at bounding box center [334, 158] width 634 height 303
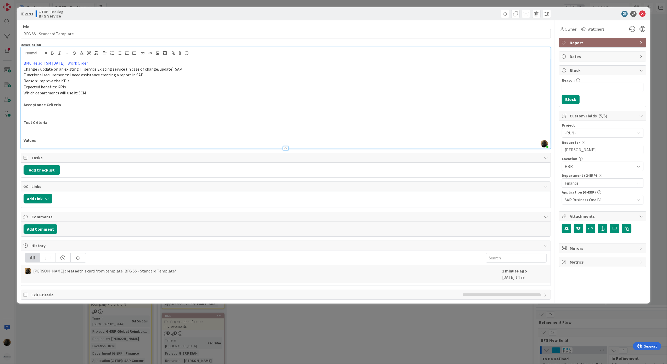
click at [208, 167] on div "Add Checklist" at bounding box center [286, 169] width 525 height 9
click at [642, 13] on icon at bounding box center [643, 14] width 6 height 6
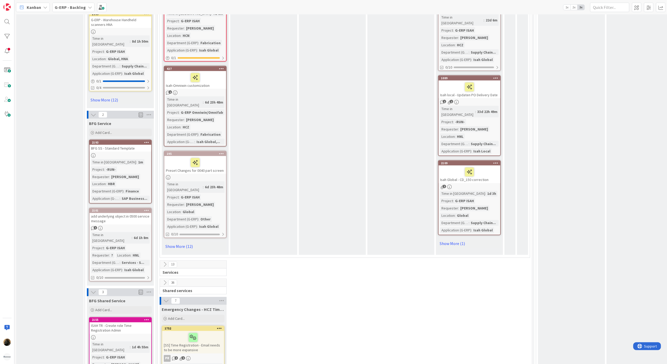
click at [124, 145] on div "BFG SS - Standard Template" at bounding box center [121, 148] width 62 height 7
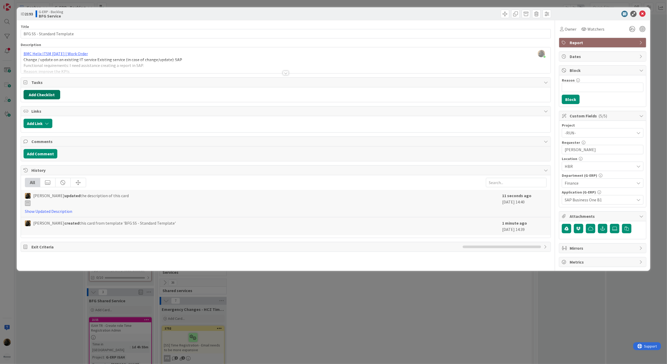
click at [47, 96] on button "Add Checklist" at bounding box center [42, 94] width 37 height 9
click at [106, 95] on div "Add Checklist Add Checklist Checklist Name (needed before adding tasks) 0 / 64 …" at bounding box center [286, 94] width 525 height 9
drag, startPoint x: 87, startPoint y: 36, endPoint x: 19, endPoint y: 34, distance: 68.6
click at [19, 34] on div "ID 2193 G-ERP - Backlog BFG Service Title 26 / 128 BFG SS - Standard Template D…" at bounding box center [334, 139] width 634 height 264
type input "Create SAP report"
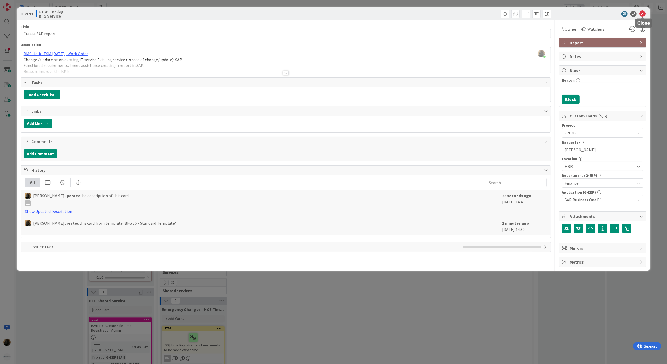
click at [646, 13] on div at bounding box center [600, 14] width 93 height 6
click at [645, 13] on icon at bounding box center [643, 14] width 6 height 6
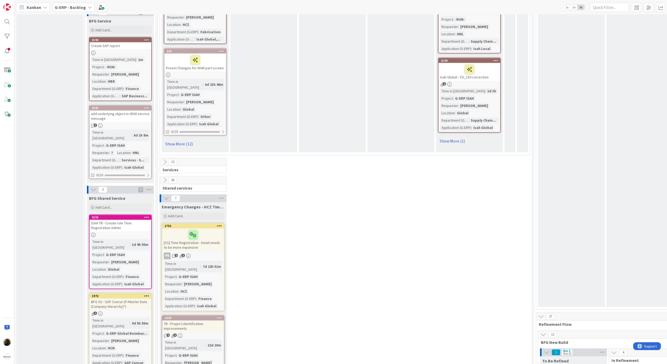
scroll to position [803, 0]
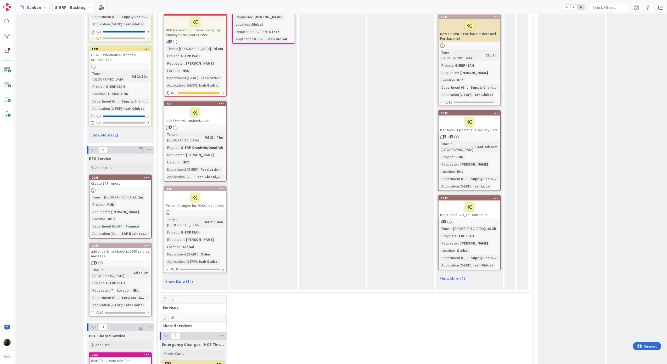
click at [85, 14] on div "Kanban G-ERP - Backlog 1x 2x 3x" at bounding box center [340, 7] width 653 height 14
click at [80, 9] on b "G-ERP - Backlog" at bounding box center [70, 7] width 31 height 5
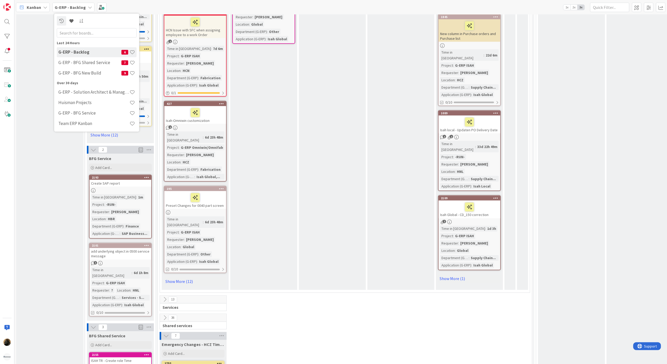
click at [78, 69] on div "G-ERP - BFG New Build 9" at bounding box center [97, 73] width 80 height 10
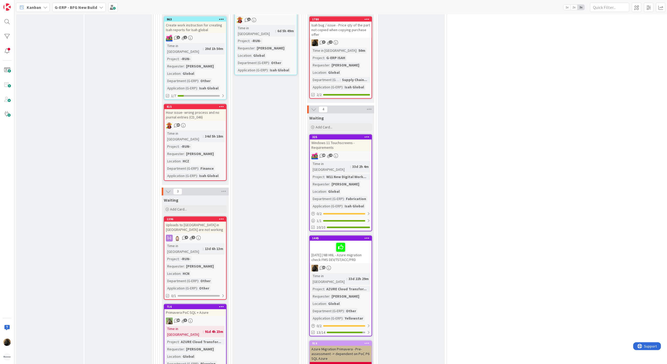
scroll to position [803, 0]
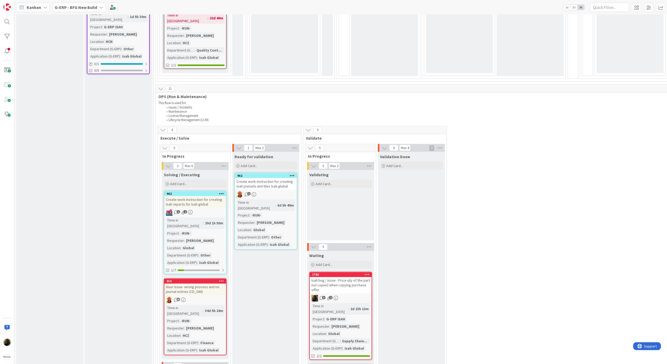
click at [341, 277] on div "Isah bug / issue - Price qty of the part not copied when copying purchase offer" at bounding box center [341, 285] width 62 height 16
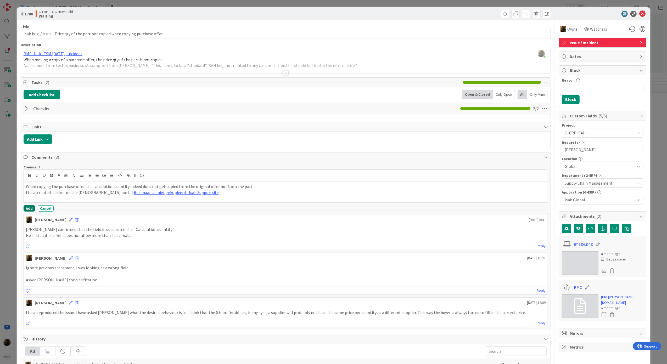
click at [29, 212] on button "Add" at bounding box center [30, 209] width 12 height 6
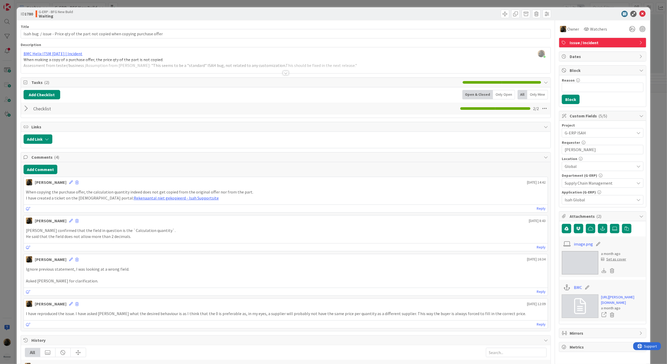
click at [354, 242] on div "[PERSON_NAME] confirmed that the field in question is the `Calculation quantity…" at bounding box center [286, 234] width 524 height 16
click at [601, 231] on icon "button" at bounding box center [603, 229] width 5 height 4
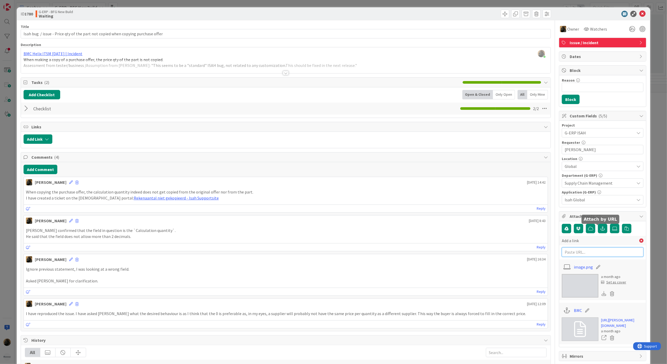
click at [584, 255] on input "text" at bounding box center [603, 252] width 82 height 9
paste input "[URL][DOMAIN_NAME]"
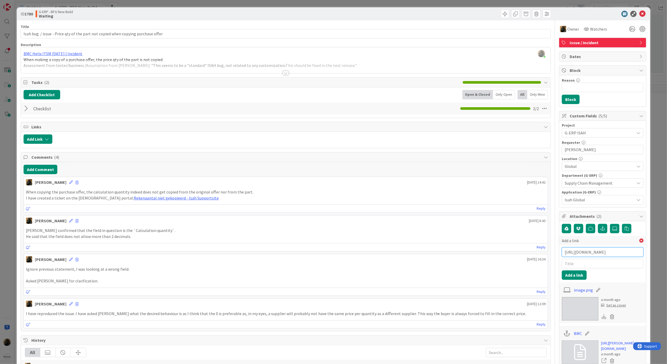
type input "[URL][DOMAIN_NAME]"
click at [576, 266] on input "text" at bounding box center [603, 263] width 82 height 9
type input "Isah support ticket"
click at [568, 277] on button "Add a link" at bounding box center [574, 275] width 25 height 9
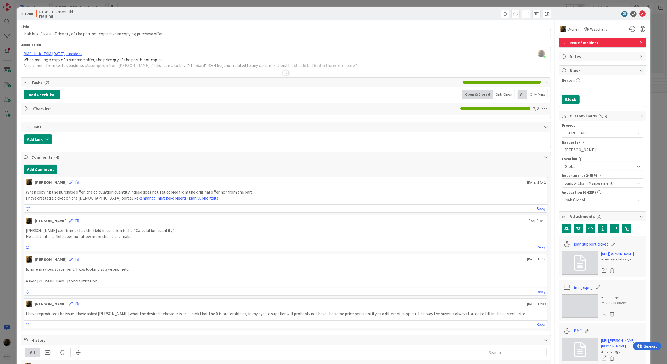
click at [636, 9] on div "ID 1780 G-ERP - BFG New Build Waiting" at bounding box center [334, 13] width 634 height 13
click at [640, 11] on icon at bounding box center [643, 14] width 6 height 6
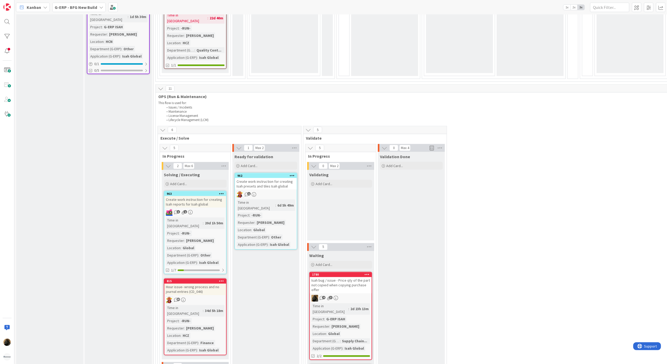
click at [127, 134] on div "Input Buffer During the Replenishment Meeting the team & Team Manager will sele…" at bounding box center [118, 21] width 67 height 1601
click at [109, 165] on div "Input Buffer During the Replenishment Meeting the team & Team Manager will sele…" at bounding box center [118, 21] width 67 height 1601
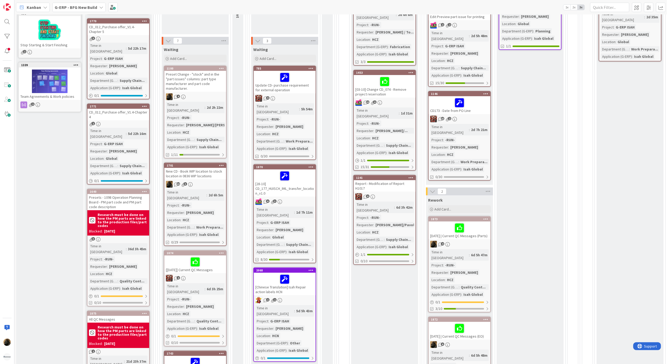
scroll to position [114, 0]
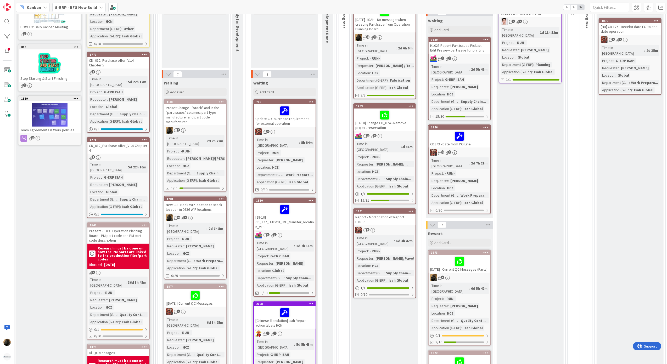
click at [203, 110] on div "Preset Change - "stock" and in the "part issues" columns: part type manufacture…" at bounding box center [195, 114] width 62 height 21
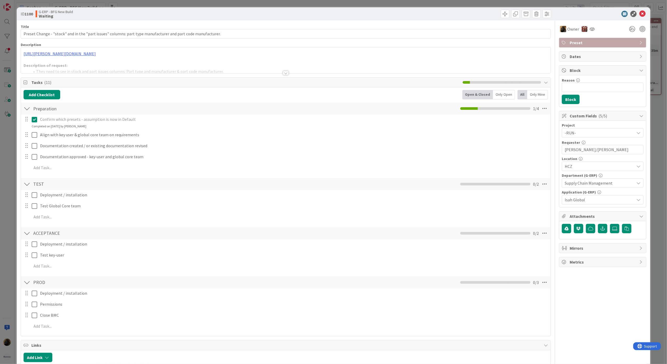
click at [284, 72] on div at bounding box center [286, 73] width 6 height 4
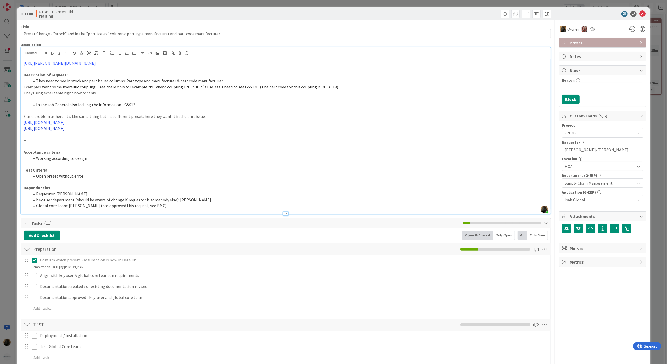
click at [65, 129] on link "[URL][DOMAIN_NAME]" at bounding box center [44, 128] width 41 height 5
click at [150, 138] on link "[URL][DOMAIN_NAME]" at bounding box center [145, 138] width 36 height 7
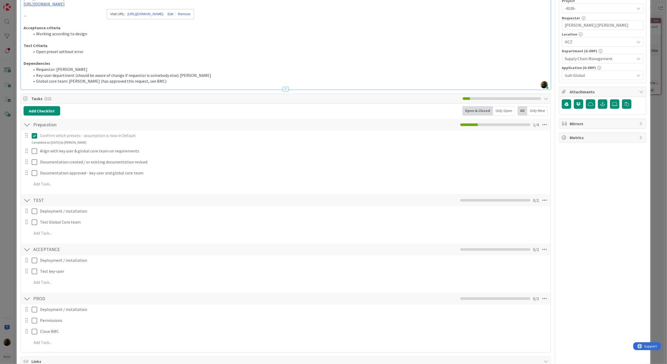
scroll to position [140, 0]
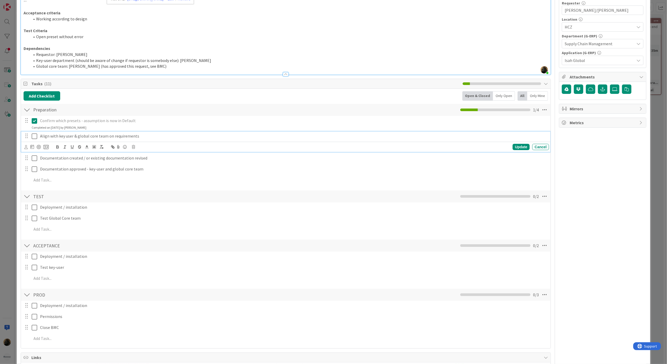
click at [32, 137] on icon at bounding box center [34, 136] width 5 height 6
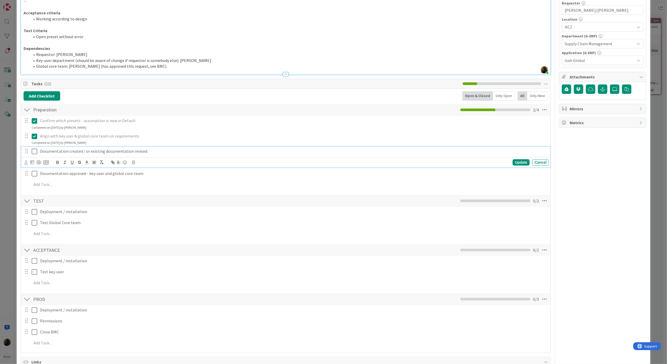
click at [35, 153] on icon at bounding box center [34, 151] width 5 height 6
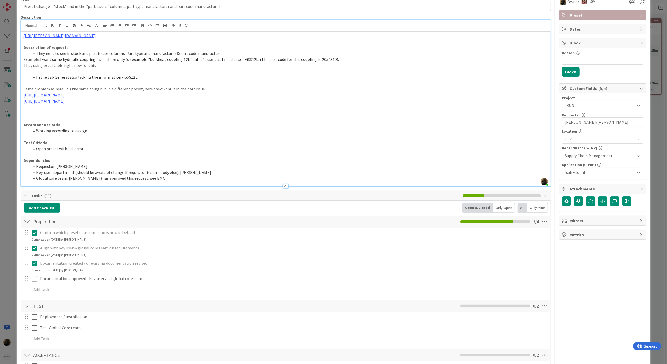
scroll to position [0, 0]
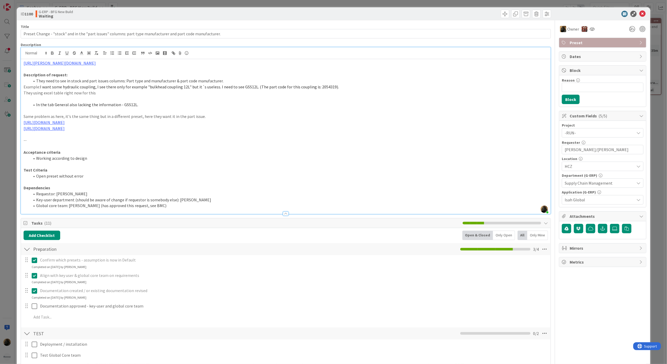
click at [196, 229] on div "Add Checklist Open & Closed Only Open All Only Mine Preparation Checklist Name …" at bounding box center [286, 357] width 530 height 258
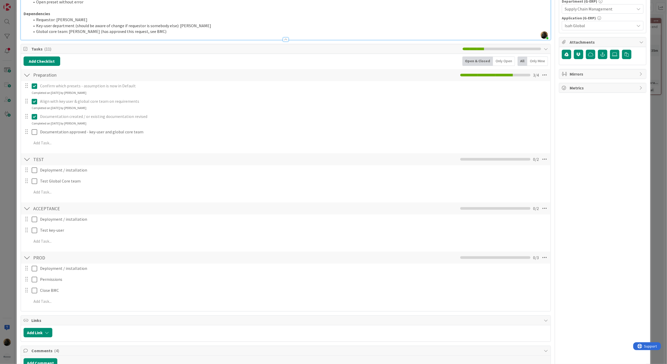
scroll to position [384, 0]
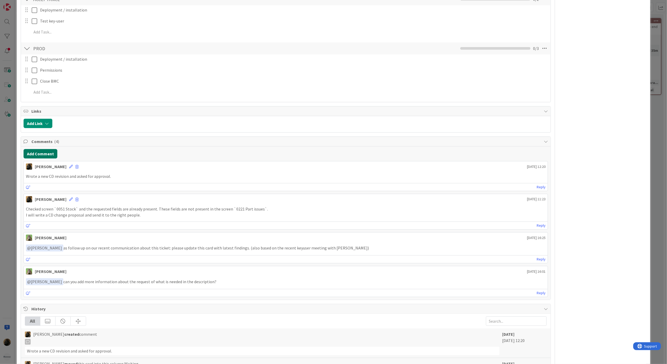
click at [36, 159] on button "Add Comment" at bounding box center [41, 153] width 34 height 9
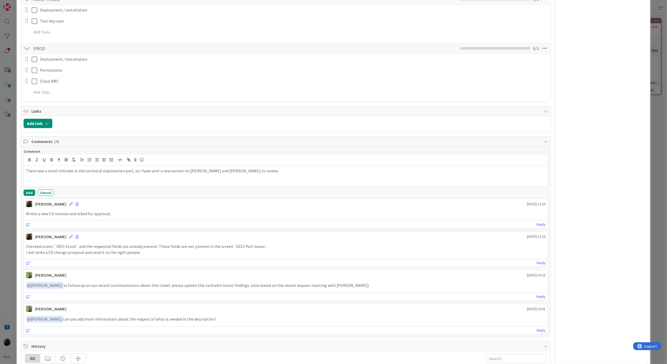
click at [29, 198] on div "Comment There was a small mistake in the technical explanation part, so I have …" at bounding box center [286, 242] width 530 height 191
click at [29, 196] on button "Add" at bounding box center [30, 193] width 12 height 6
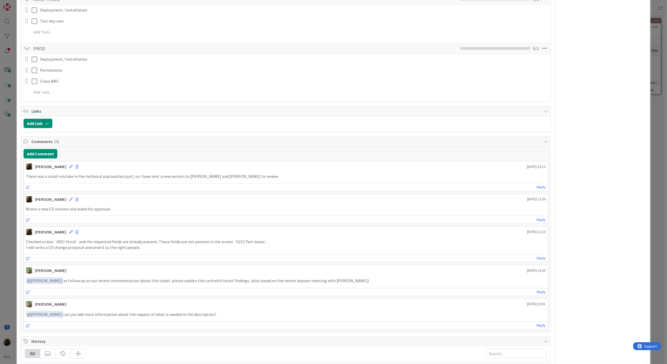
click at [14, 201] on div "ID 1100 G-ERP - BFG New Build Waiting Title 108 / 128 Preset Change - "stock" a…" at bounding box center [333, 182] width 667 height 364
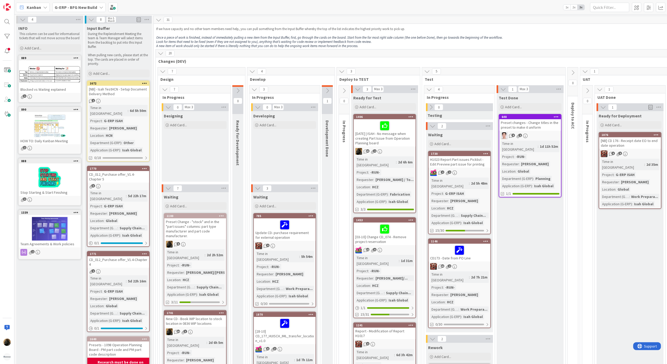
click at [125, 96] on div "[NB] - Isah TestHCN - Setup Document Delivery Method" at bounding box center [118, 92] width 62 height 12
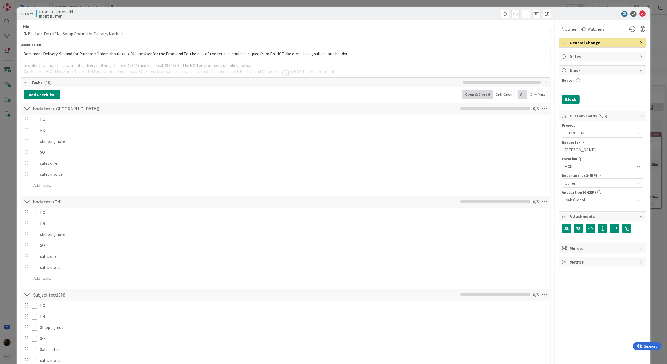
click at [287, 75] on div "Title 52 / 128 [NB] - Isah TestHCN - Setup Document Delivery Method Description…" at bounding box center [286, 326] width 531 height 613
click at [285, 74] on div at bounding box center [286, 73] width 6 height 4
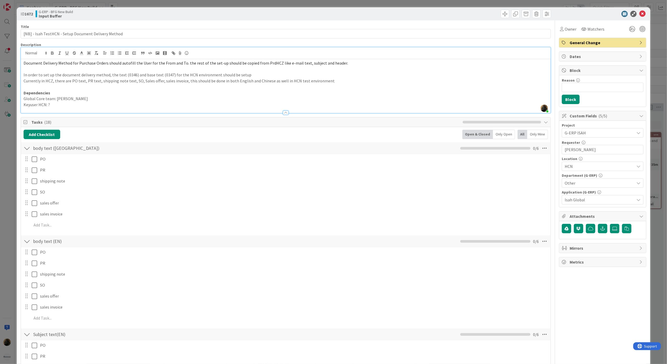
click at [259, 84] on p at bounding box center [286, 87] width 525 height 6
click at [14, 184] on div "ID 1672 G-ERP - BFG New Build Input Buffer Title 52 / 128 [NB] - Isah TestHCN -…" at bounding box center [333, 182] width 667 height 364
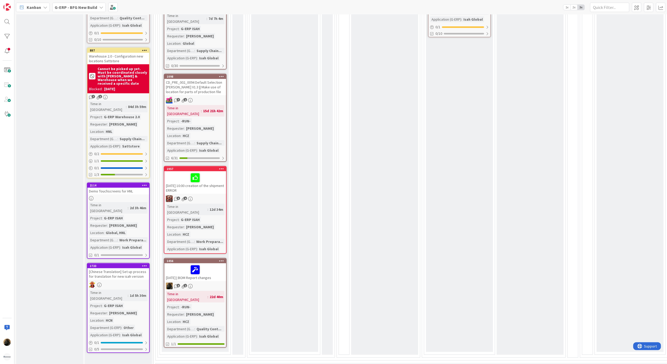
click at [78, 169] on div "INFO This column can be used for informational tickets that will not move acros…" at bounding box center [49, 300] width 67 height 1601
click at [73, 279] on div "INFO This column can be used for informational tickets that will not move acros…" at bounding box center [49, 300] width 67 height 1601
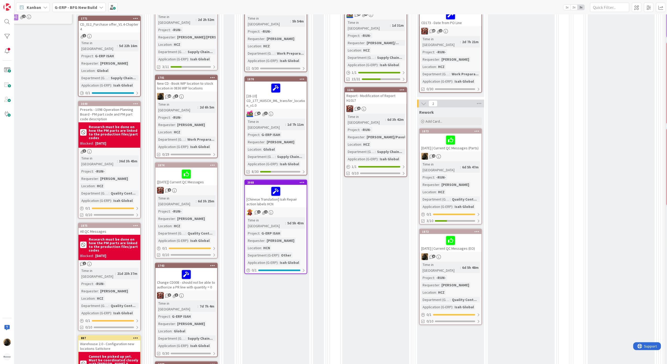
scroll to position [174, 9]
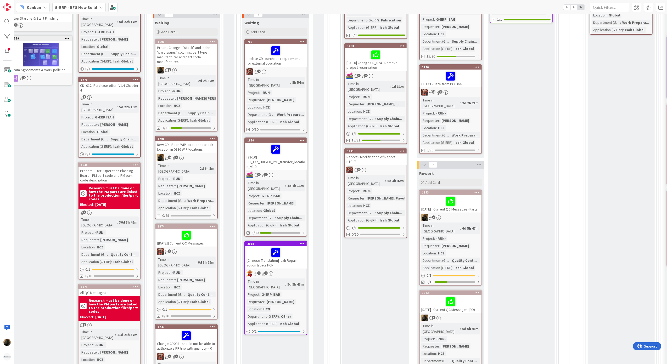
click at [192, 145] on div "New CD - Book WIP location to stock location in 0836 WIP locations" at bounding box center [187, 147] width 62 height 12
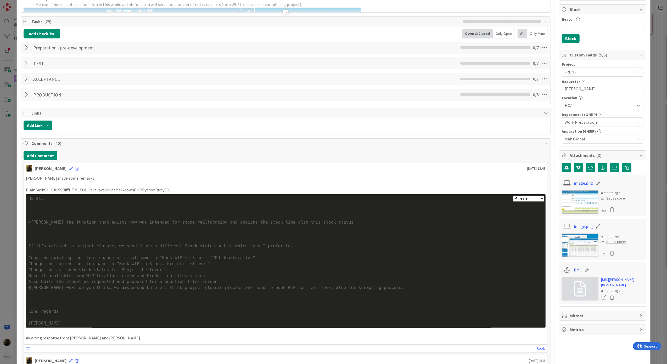
scroll to position [166, 0]
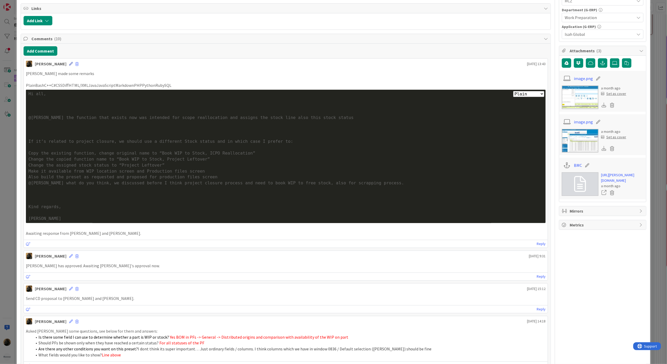
click at [69, 66] on icon at bounding box center [71, 64] width 4 height 4
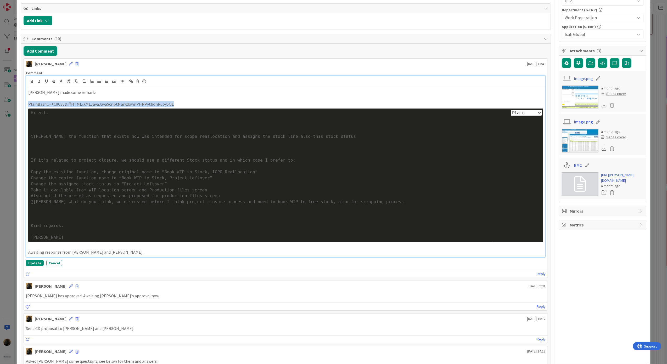
drag, startPoint x: 180, startPoint y: 107, endPoint x: 21, endPoint y: 103, distance: 158.7
click at [21, 103] on div "Add Comment [PERSON_NAME] [DATE] 13:43 Comment [PERSON_NAME] made some remarks …" at bounding box center [286, 327] width 530 height 567
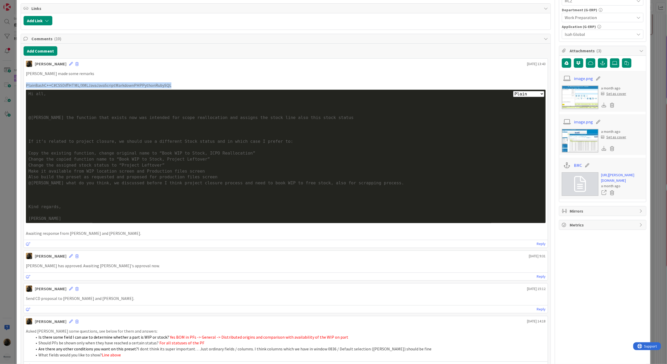
scroll to position [149, 0]
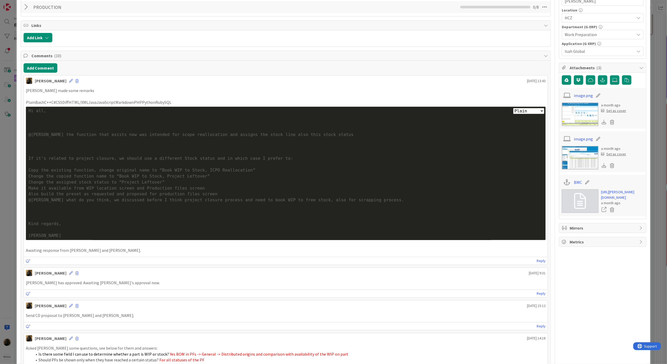
drag, startPoint x: 21, startPoint y: 103, endPoint x: 174, endPoint y: 100, distance: 152.7
click at [174, 100] on p at bounding box center [286, 97] width 520 height 6
click at [69, 81] on icon at bounding box center [71, 81] width 4 height 4
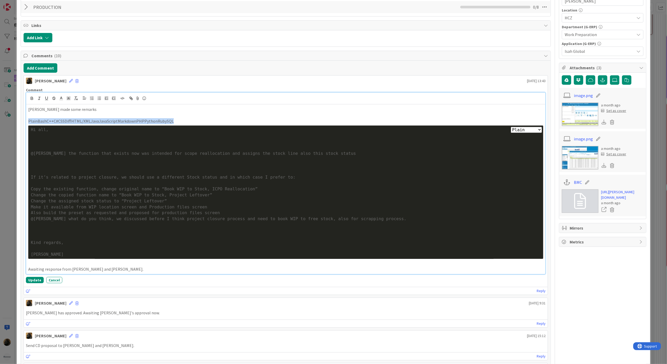
drag, startPoint x: 166, startPoint y: 123, endPoint x: 28, endPoint y: 123, distance: 137.7
click at [28, 123] on p "PlainBashC++C#CSSDiffHTML/XMLJavaJavaScriptMarkdownPHPPythonRubySQL" at bounding box center [285, 121] width 515 height 6
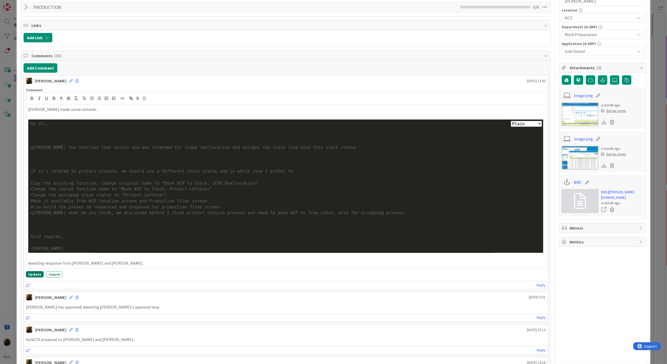
click at [35, 278] on button "Update" at bounding box center [35, 274] width 18 height 6
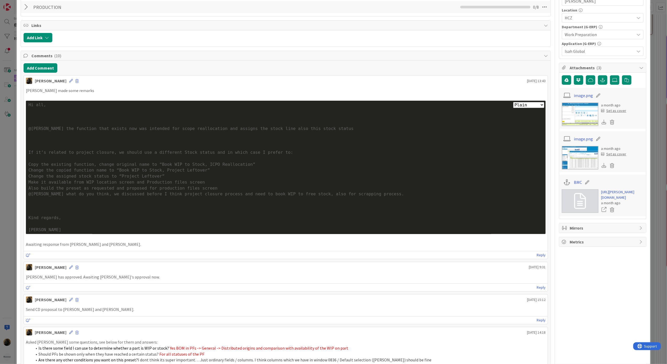
click at [396, 83] on div "[PERSON_NAME] [DATE] 13:43" at bounding box center [286, 80] width 524 height 8
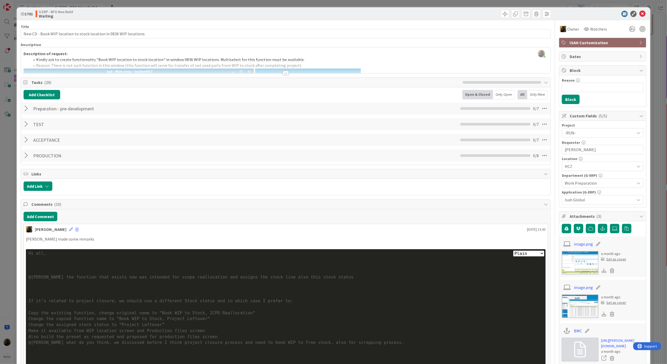
click at [430, 191] on div at bounding box center [301, 186] width 493 height 9
click at [640, 15] on icon at bounding box center [643, 14] width 6 height 6
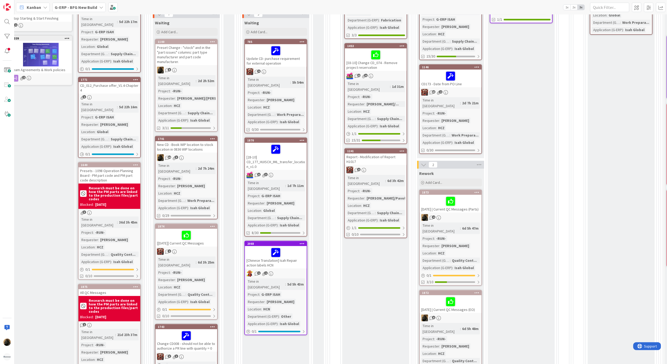
click at [343, 311] on div "Ready for Test Add Card... 1406 [DATE] | ISAH - No message when creating Part I…" at bounding box center [375, 312] width 67 height 786
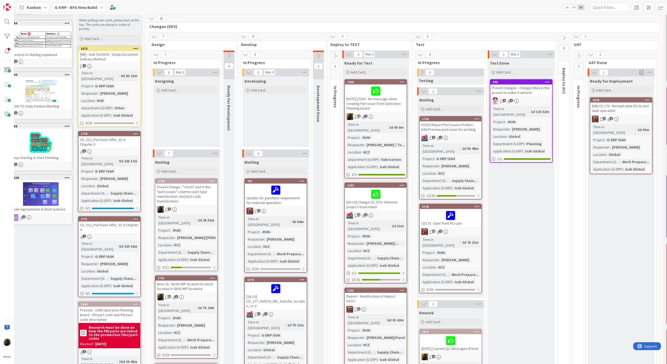
scroll to position [174, 9]
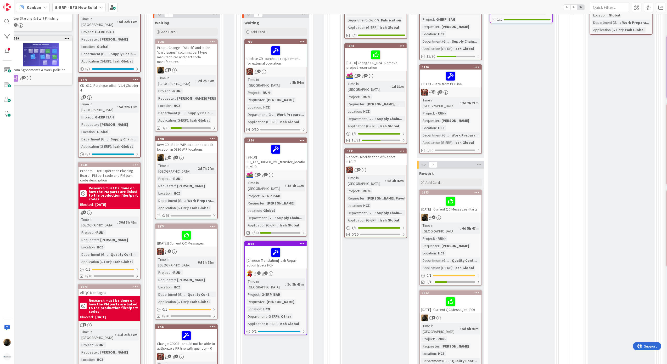
click at [430, 197] on div "[DATE] | Current QC Messages (Parts)" at bounding box center [451, 204] width 62 height 18
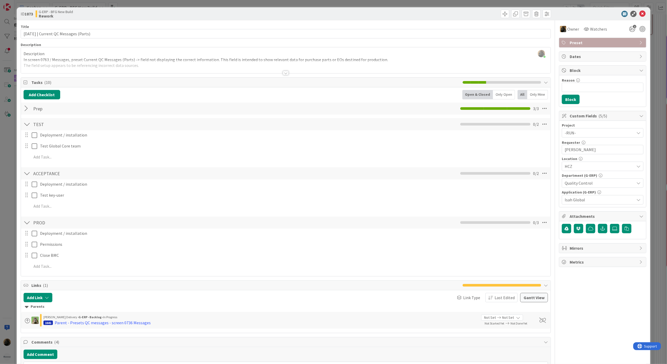
click at [284, 71] on div at bounding box center [286, 66] width 530 height 13
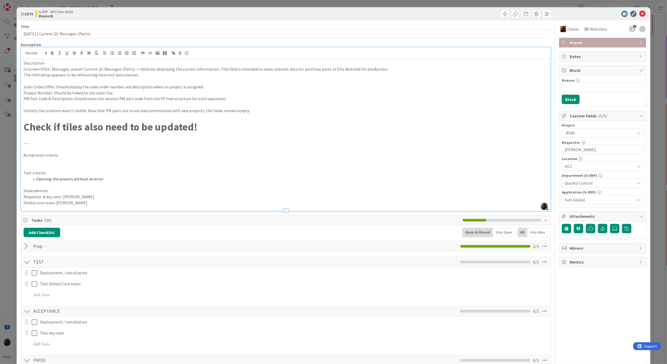
click at [284, 71] on p "In screen 0763 / Messages, preset Current QC Messages (Parts) -> field not disp…" at bounding box center [286, 69] width 525 height 6
drag, startPoint x: 74, startPoint y: 99, endPoint x: 218, endPoint y: 96, distance: 144.8
click at [218, 96] on p "PM Part Code & Description: Should show the nearest PM part code from the PF tr…" at bounding box center [286, 99] width 525 height 6
click at [91, 198] on p "Requestor & key-user: [PERSON_NAME]" at bounding box center [286, 197] width 525 height 6
click at [91, 203] on p "Global core team: [PERSON_NAME]" at bounding box center [286, 203] width 525 height 6
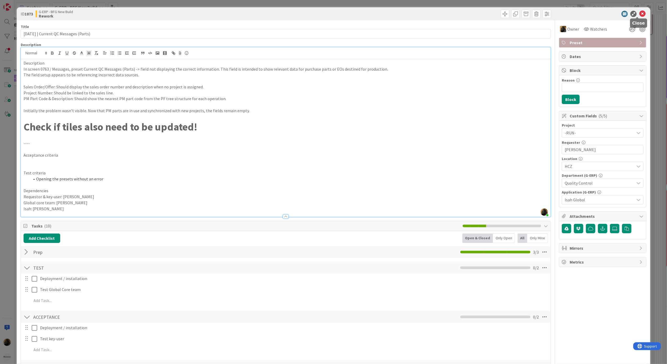
click at [640, 13] on icon at bounding box center [643, 14] width 6 height 6
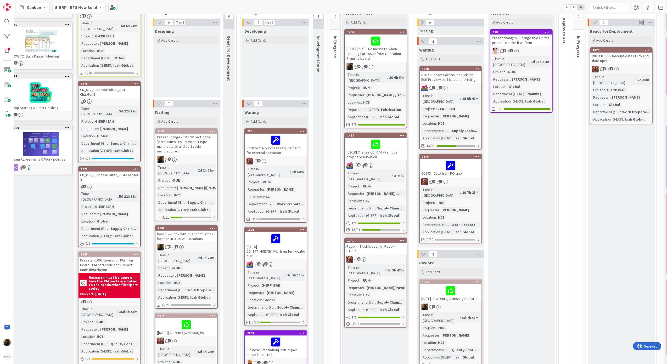
scroll to position [0, 9]
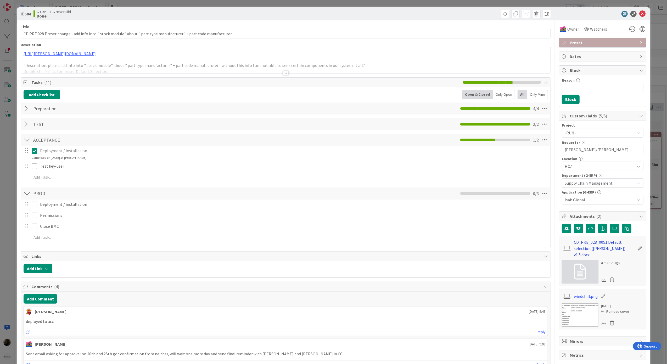
click at [589, 250] on link "CD_PRE_028_0051 Default selection (Huisman) v1.5.docx" at bounding box center [604, 248] width 61 height 19
click at [157, 22] on div "Title 113 / 128 CD PRE 028 Preset change - add info into " stock module" about …" at bounding box center [286, 311] width 531 height 583
